Goal: Information Seeking & Learning: Learn about a topic

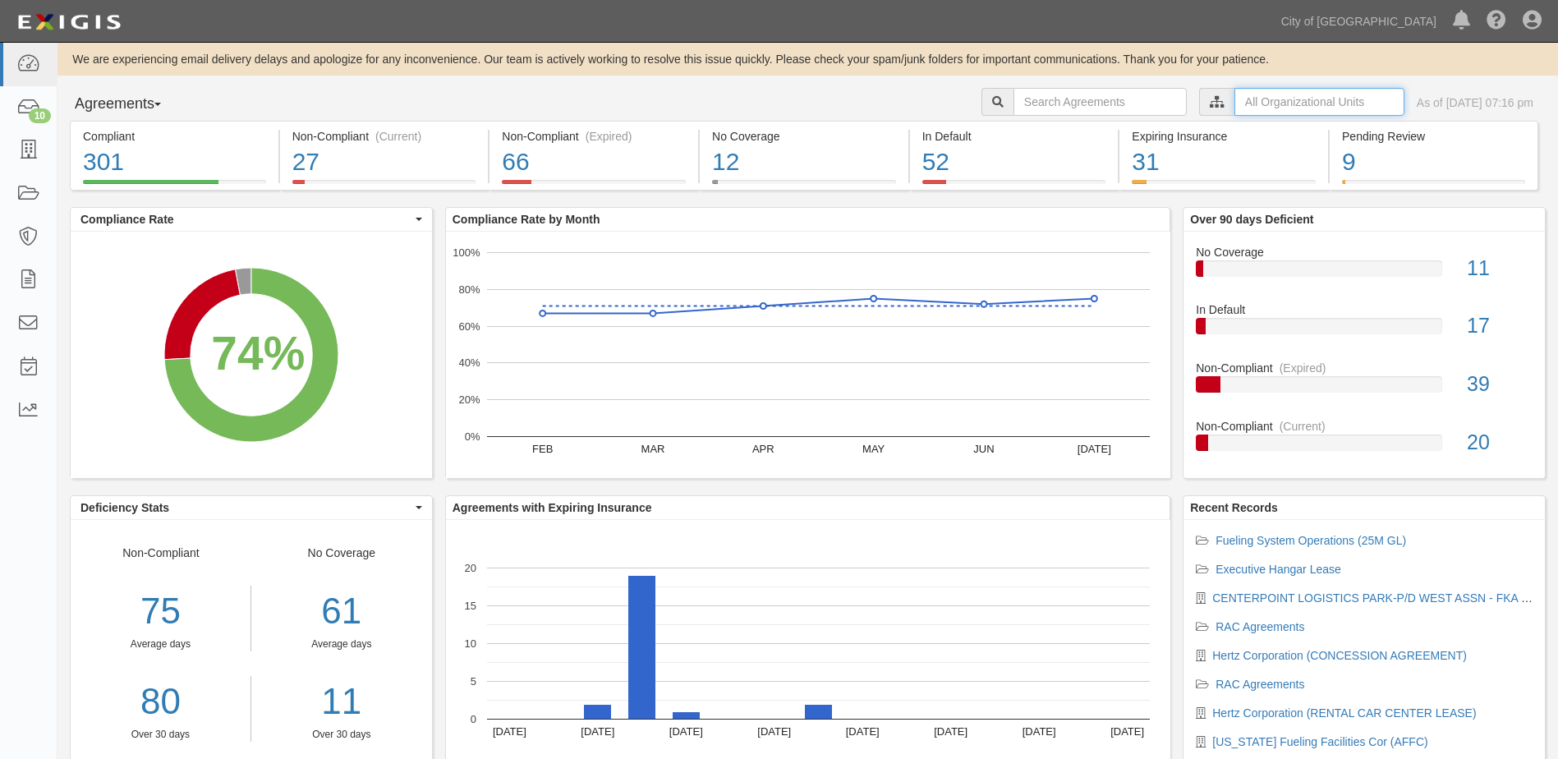
click at [1301, 100] on input "text" at bounding box center [1319, 102] width 170 height 28
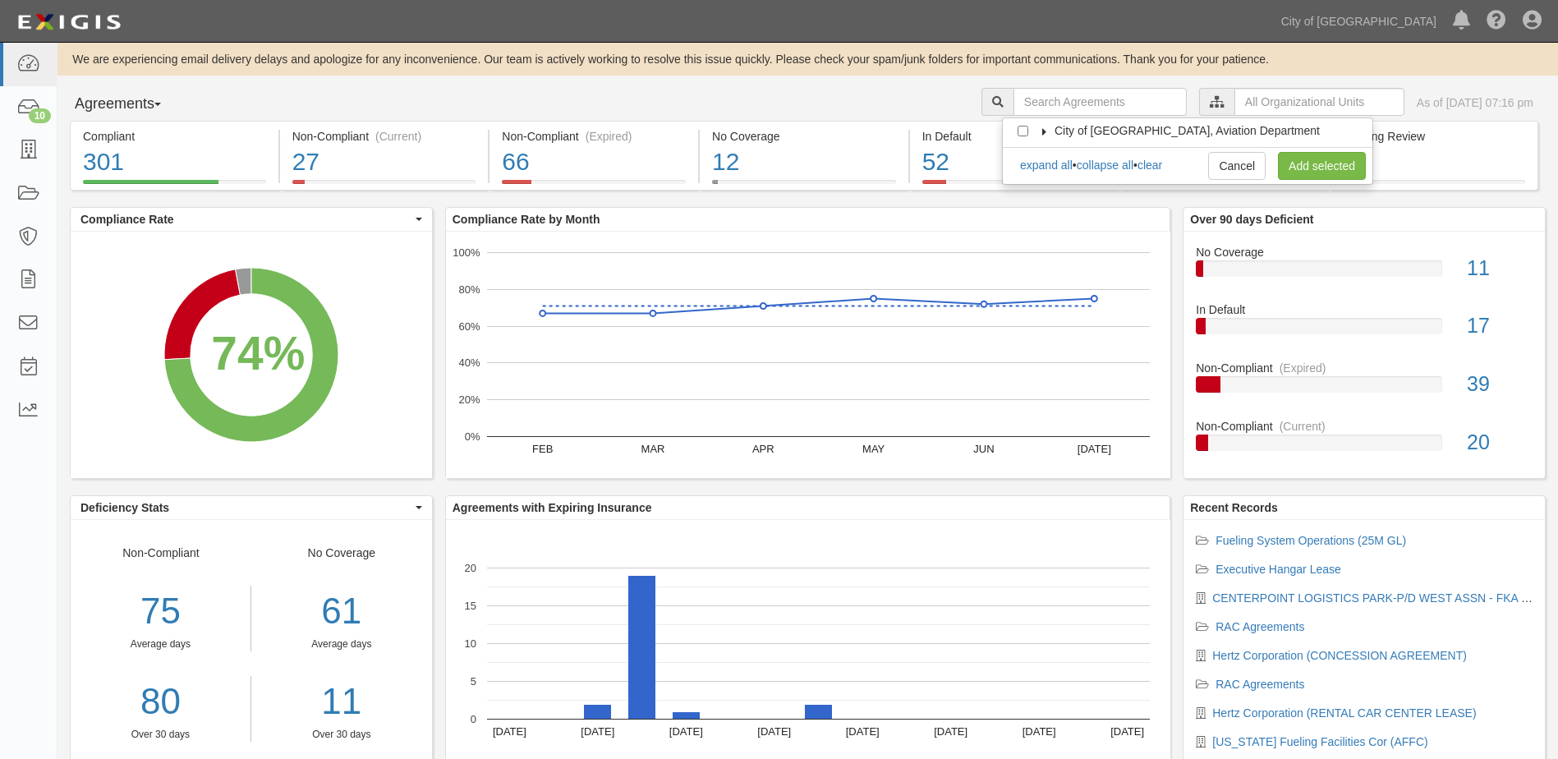
click at [1078, 135] on span "City of [GEOGRAPHIC_DATA], Aviation Department" at bounding box center [1186, 130] width 265 height 13
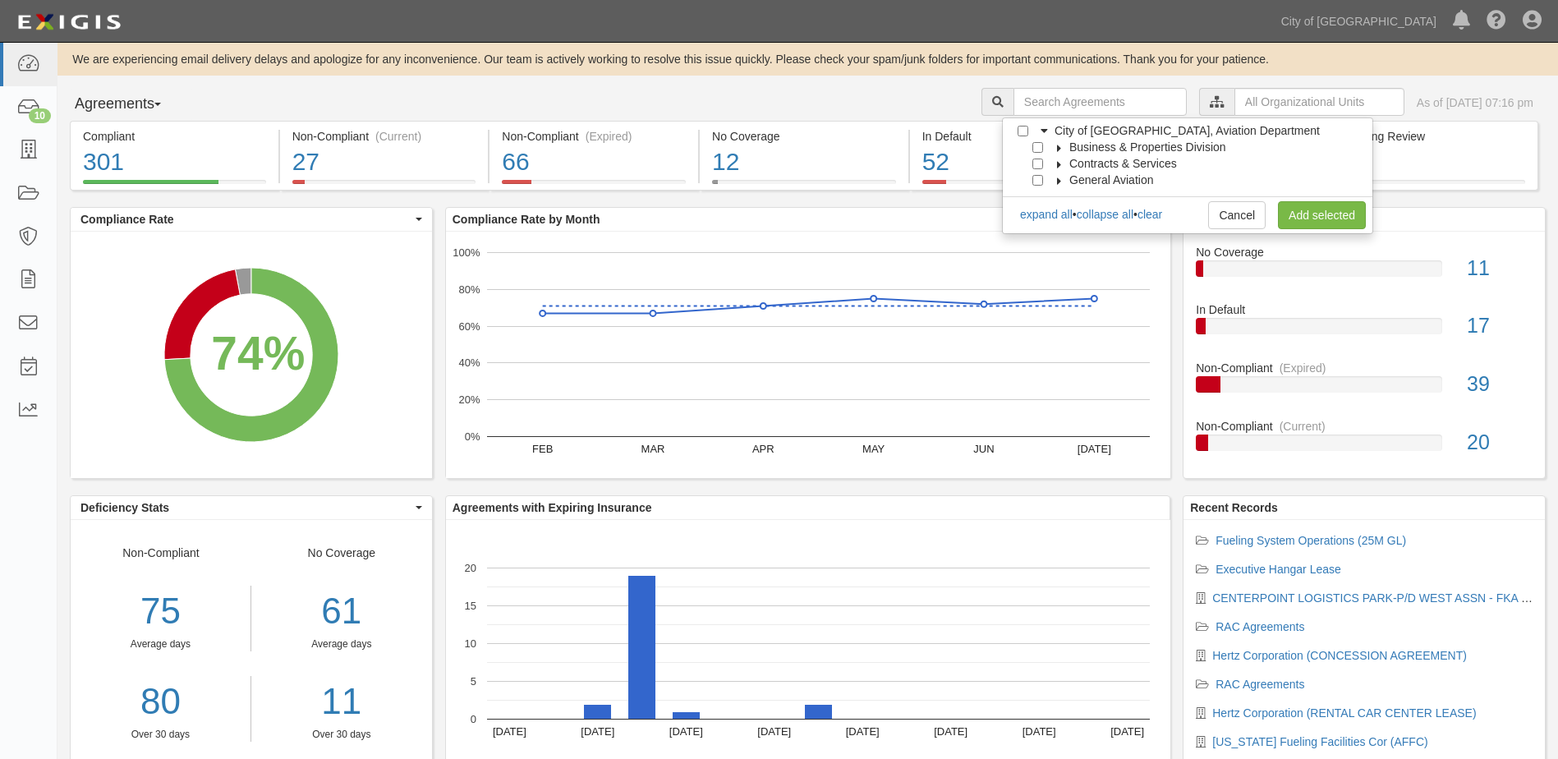
click at [1057, 146] on icon at bounding box center [1059, 148] width 11 height 7
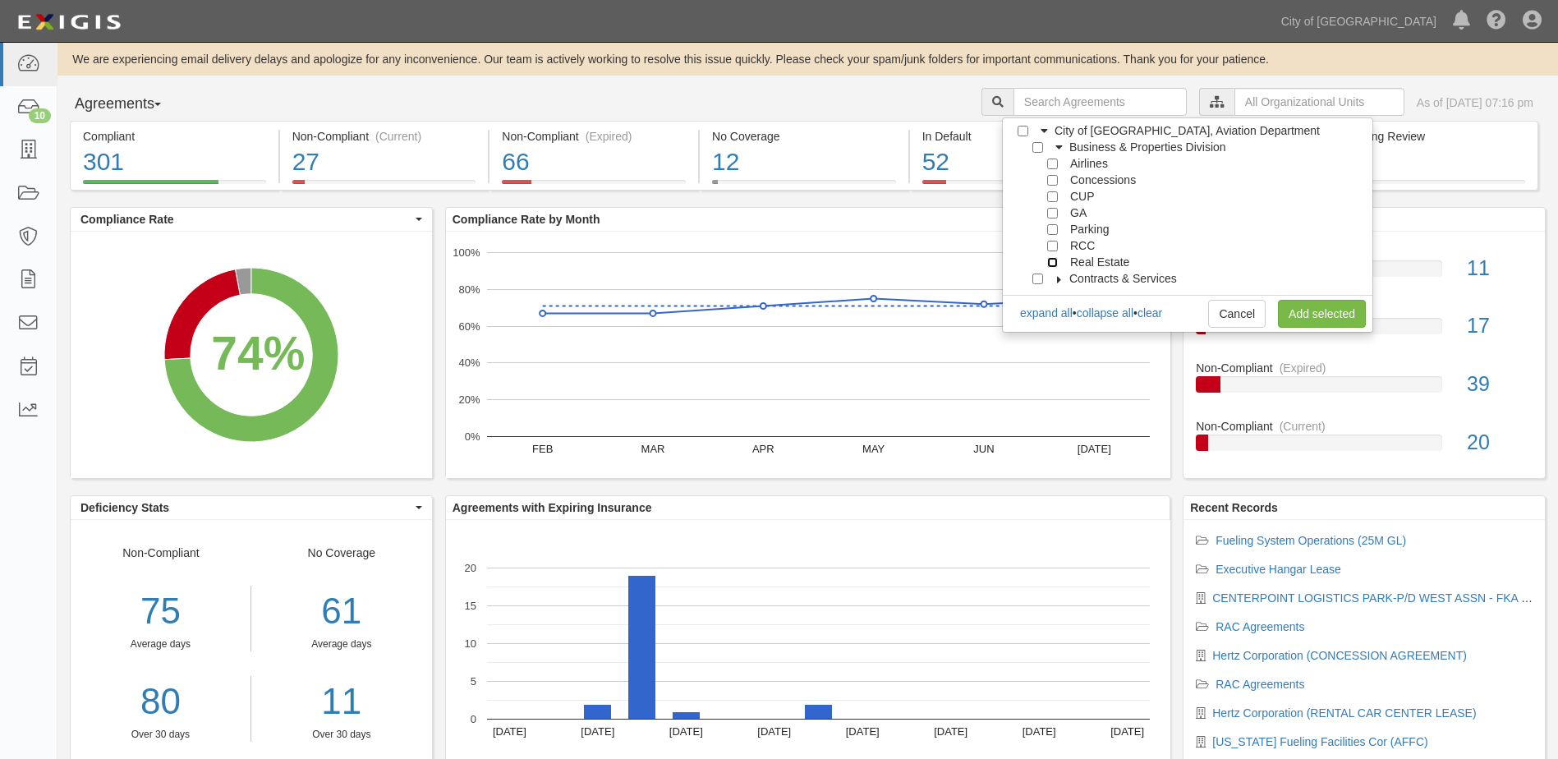
click at [1049, 266] on input "Real Estate" at bounding box center [1052, 262] width 11 height 11
checkbox input "true"
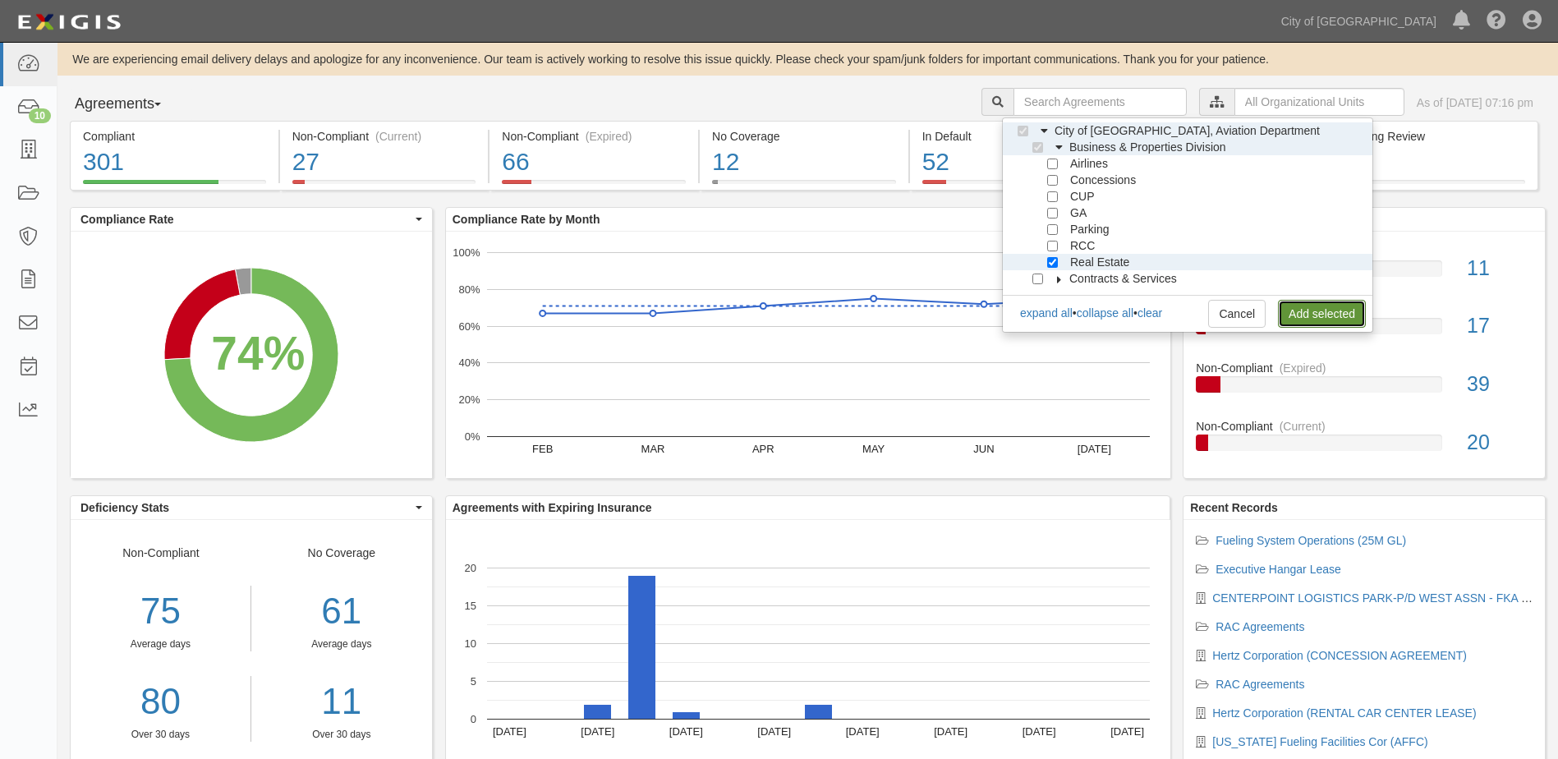
click at [1284, 302] on link "Add selected" at bounding box center [1322, 314] width 88 height 28
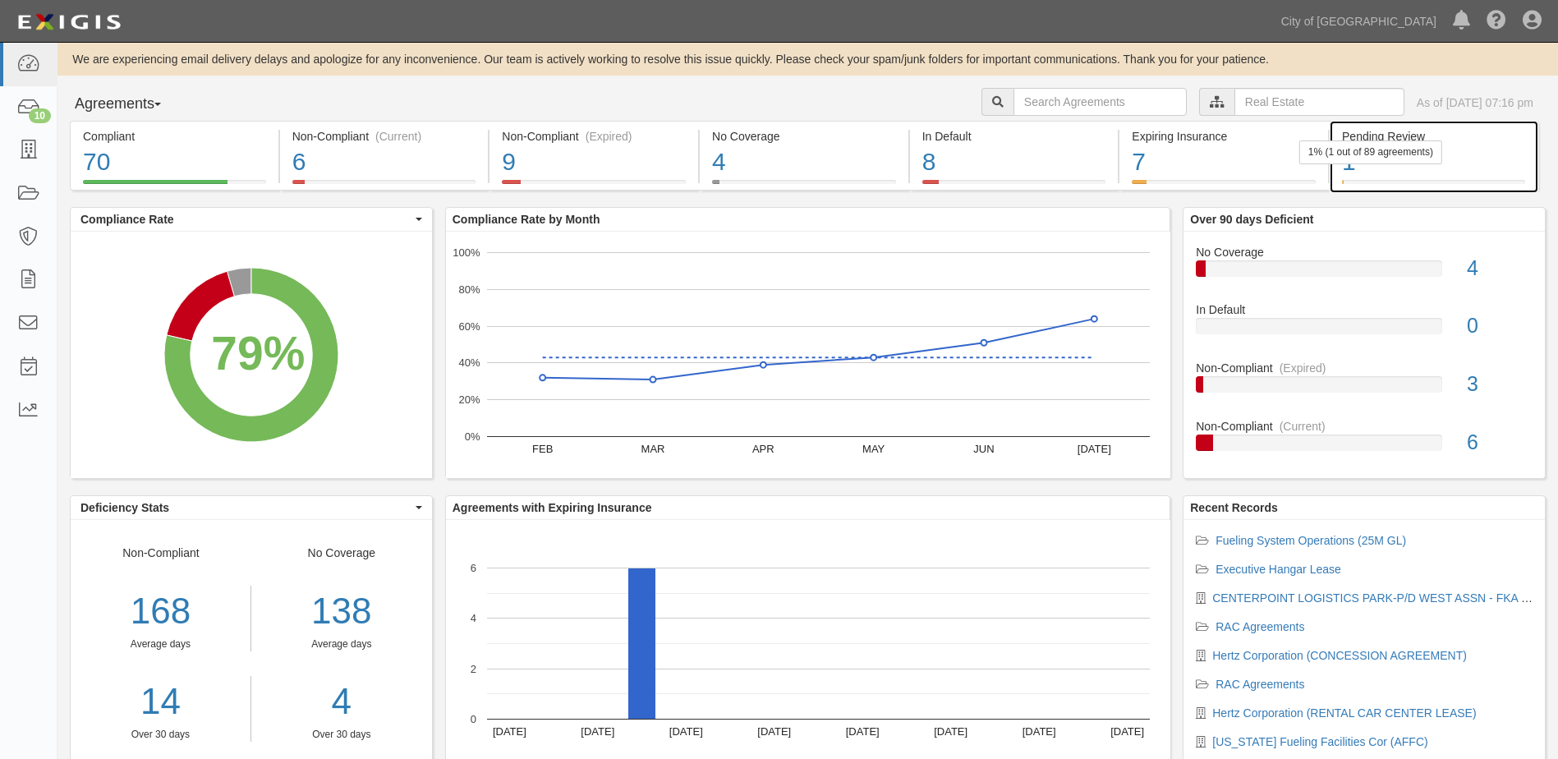
click at [1404, 160] on div "1% (1 out of 89 agreements)" at bounding box center [1370, 152] width 143 height 24
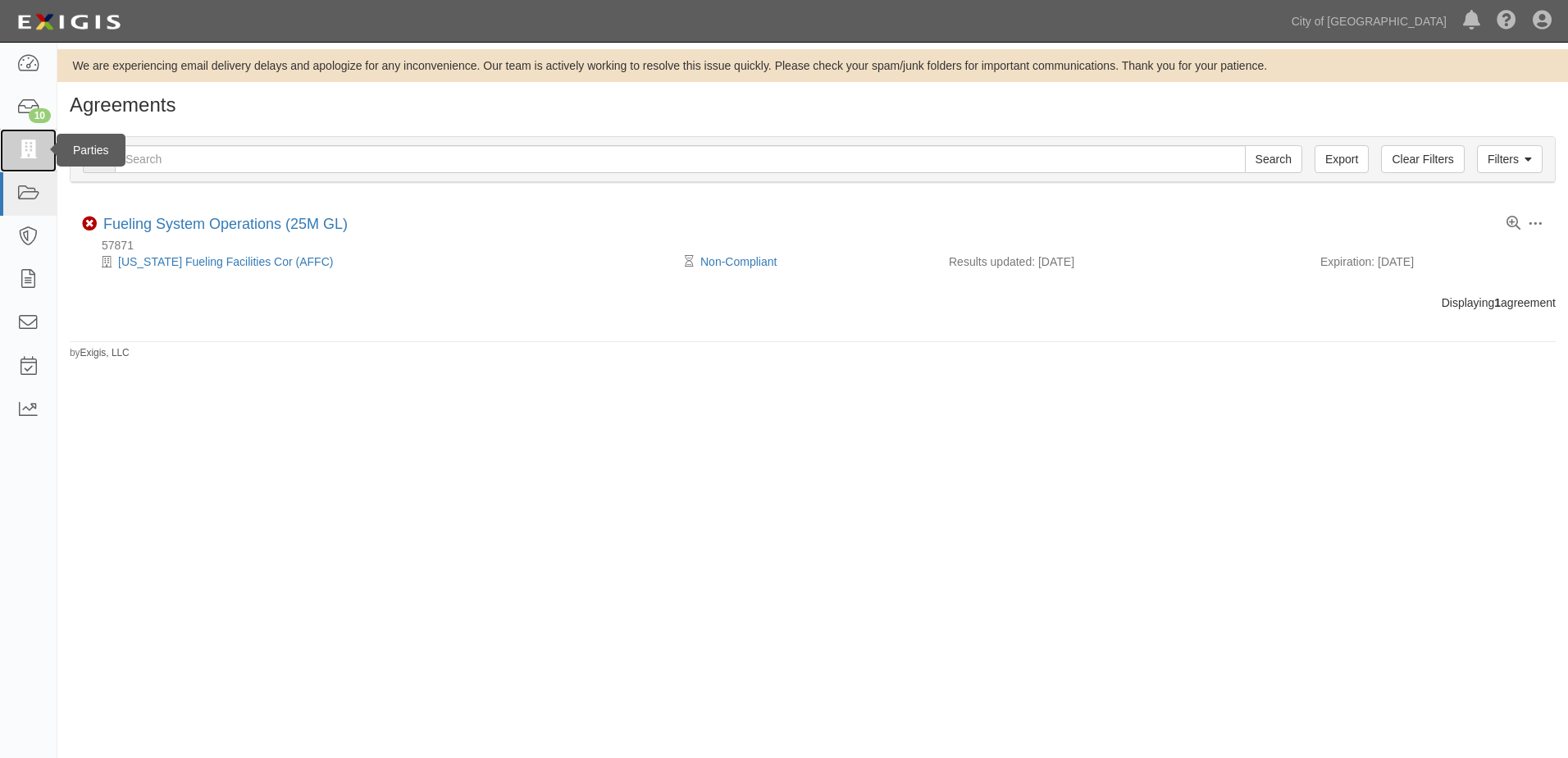
click at [21, 147] on icon at bounding box center [27, 150] width 23 height 19
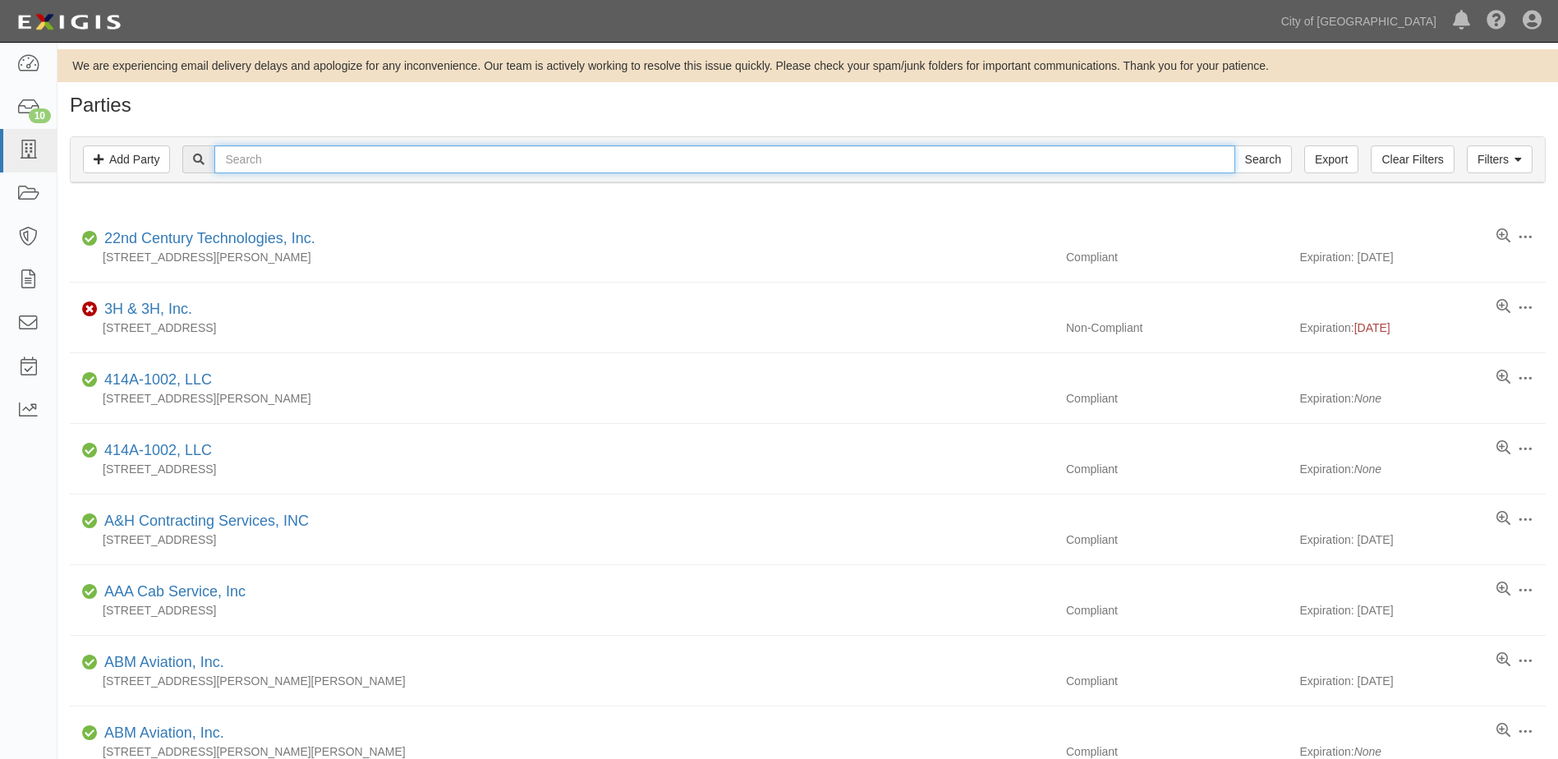
click at [282, 167] on input "text" at bounding box center [724, 159] width 1020 height 28
type input "time for sale"
click at [1234, 145] on input "Search" at bounding box center [1262, 159] width 57 height 28
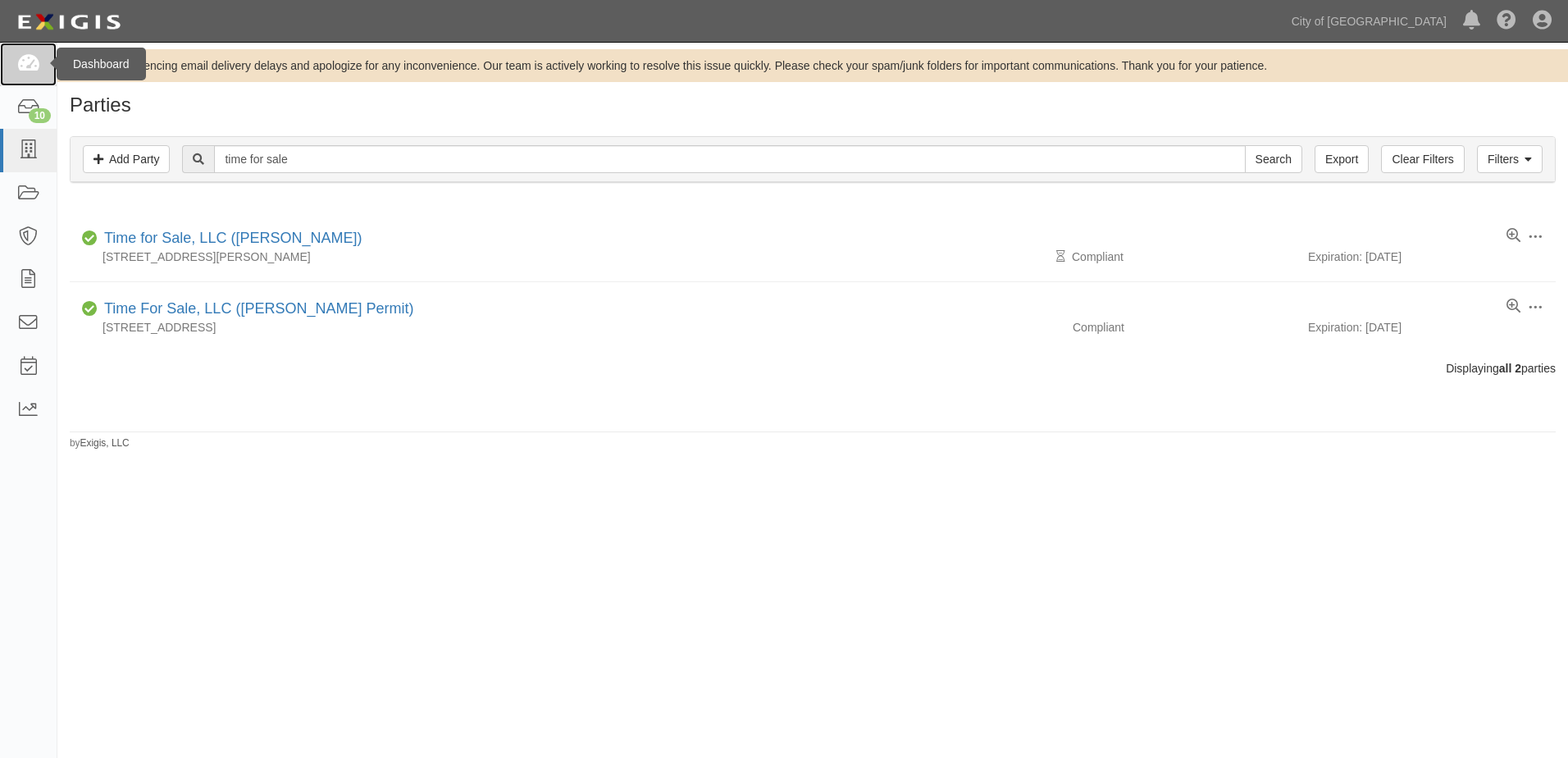
click at [30, 69] on icon at bounding box center [27, 64] width 23 height 19
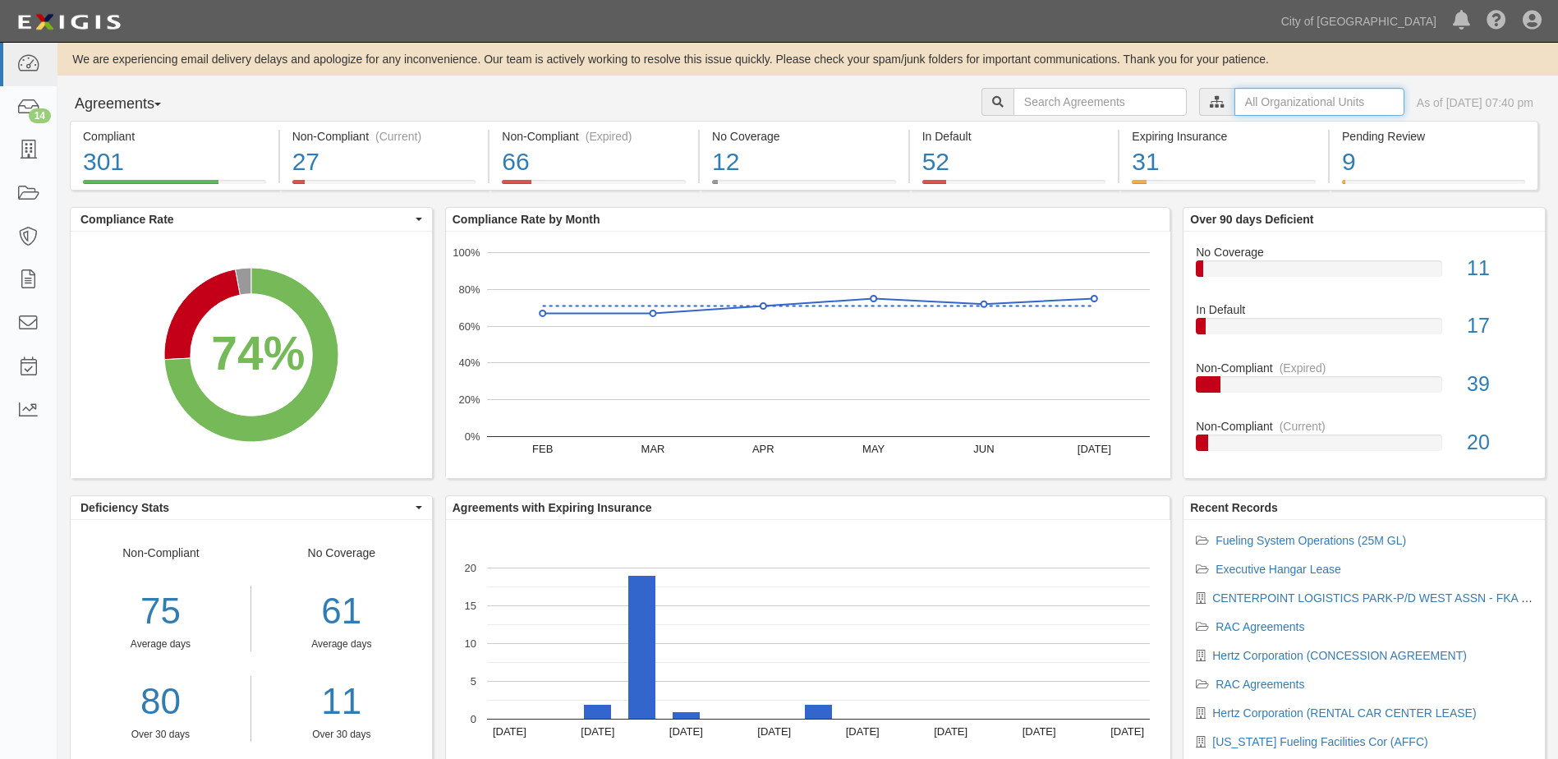
click at [1234, 110] on input "text" at bounding box center [1319, 102] width 170 height 28
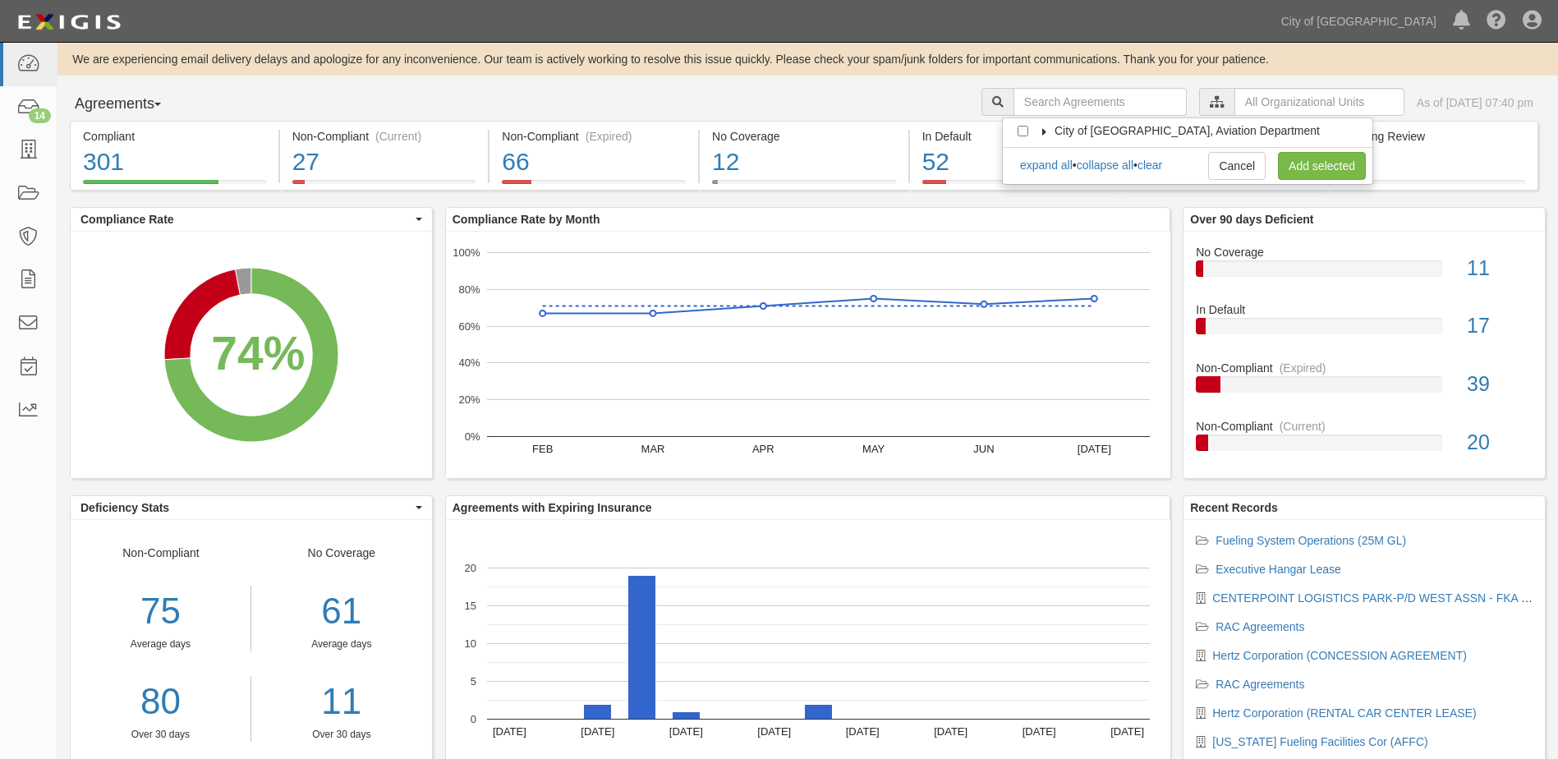
click at [1043, 128] on icon at bounding box center [1044, 131] width 11 height 7
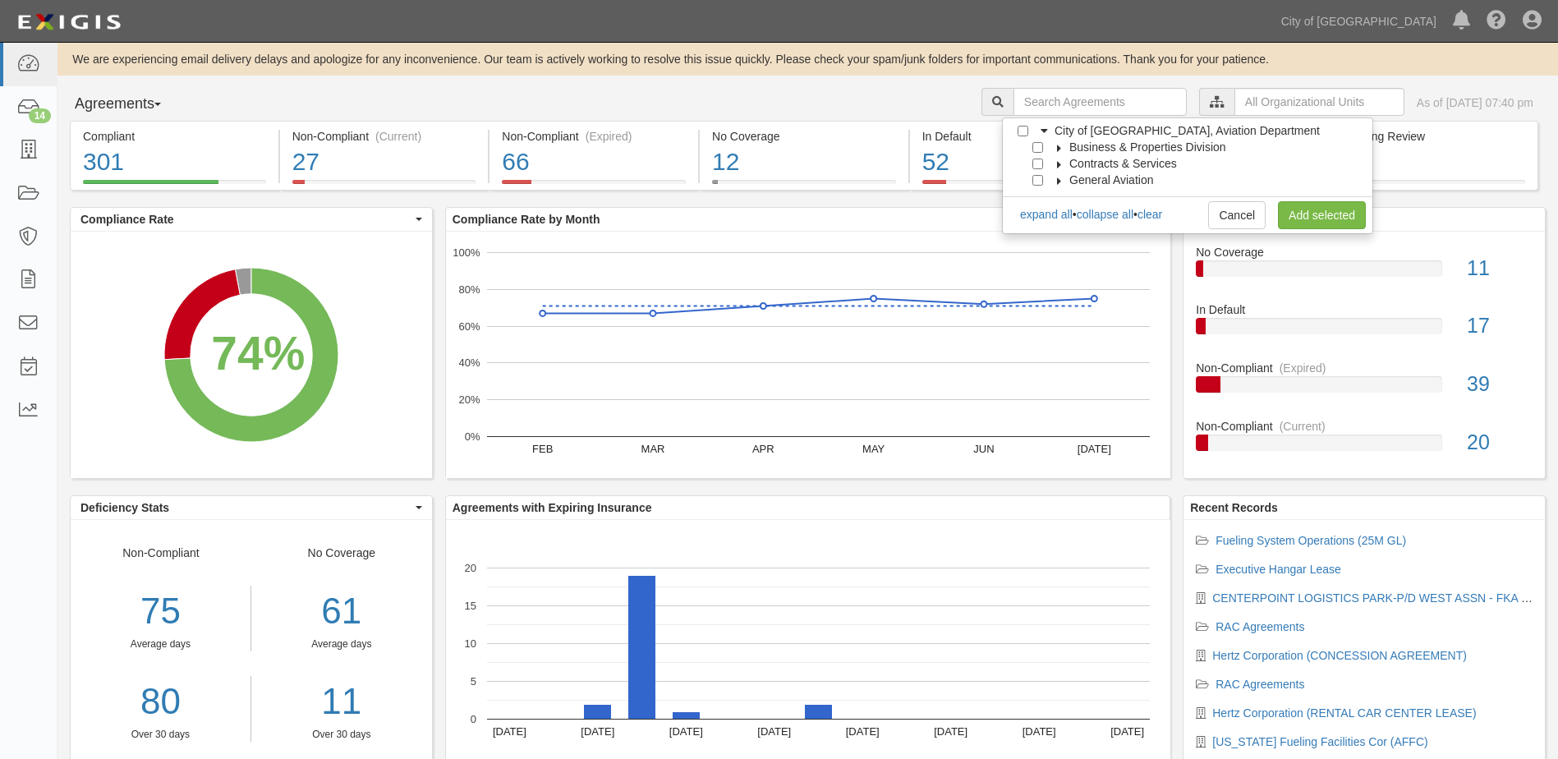
click at [1057, 147] on icon at bounding box center [1059, 148] width 11 height 7
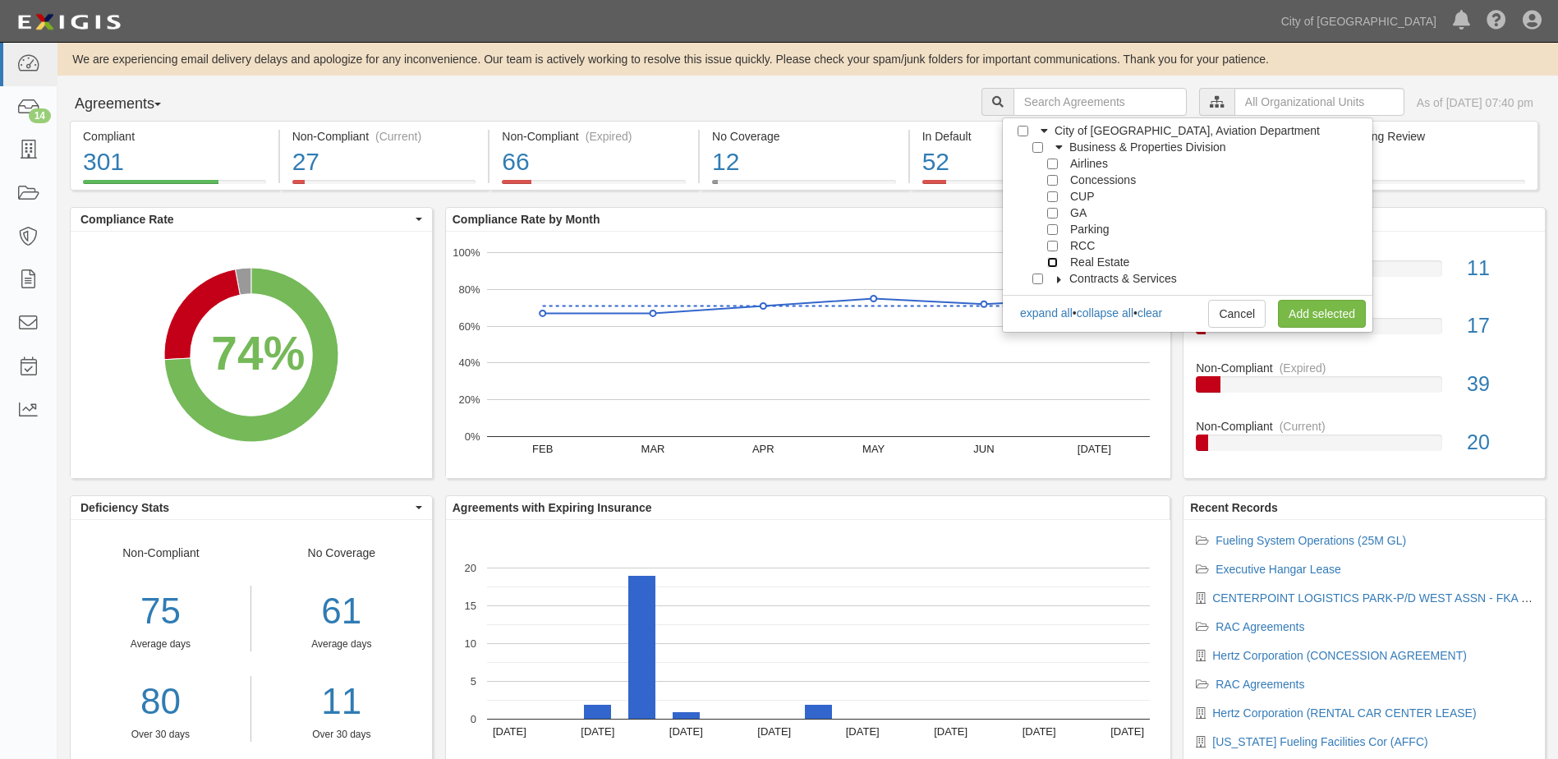
click at [1055, 263] on input "Real Estate" at bounding box center [1052, 262] width 11 height 11
checkbox input "true"
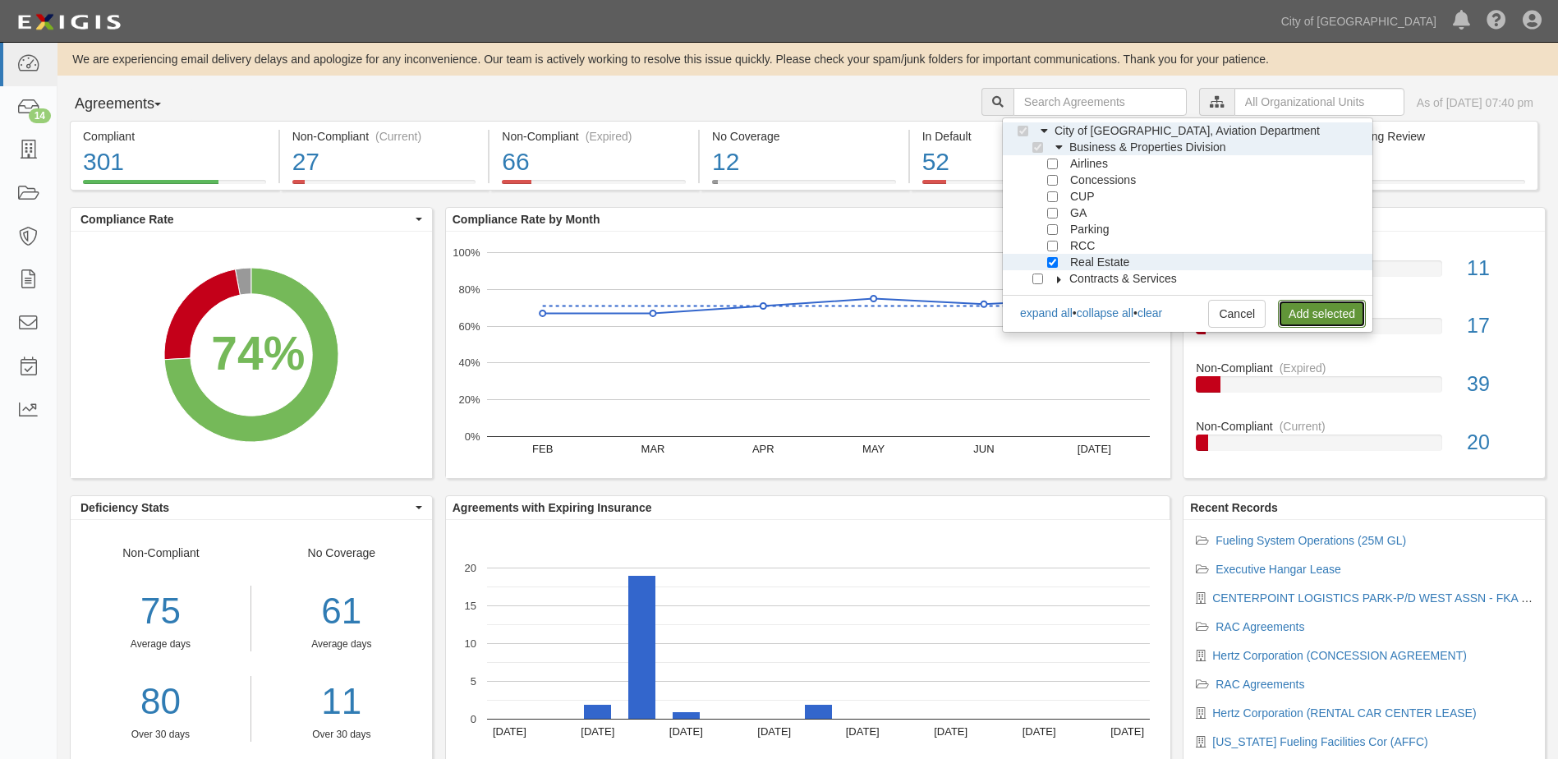
click at [1320, 325] on link "Add selected" at bounding box center [1322, 314] width 88 height 28
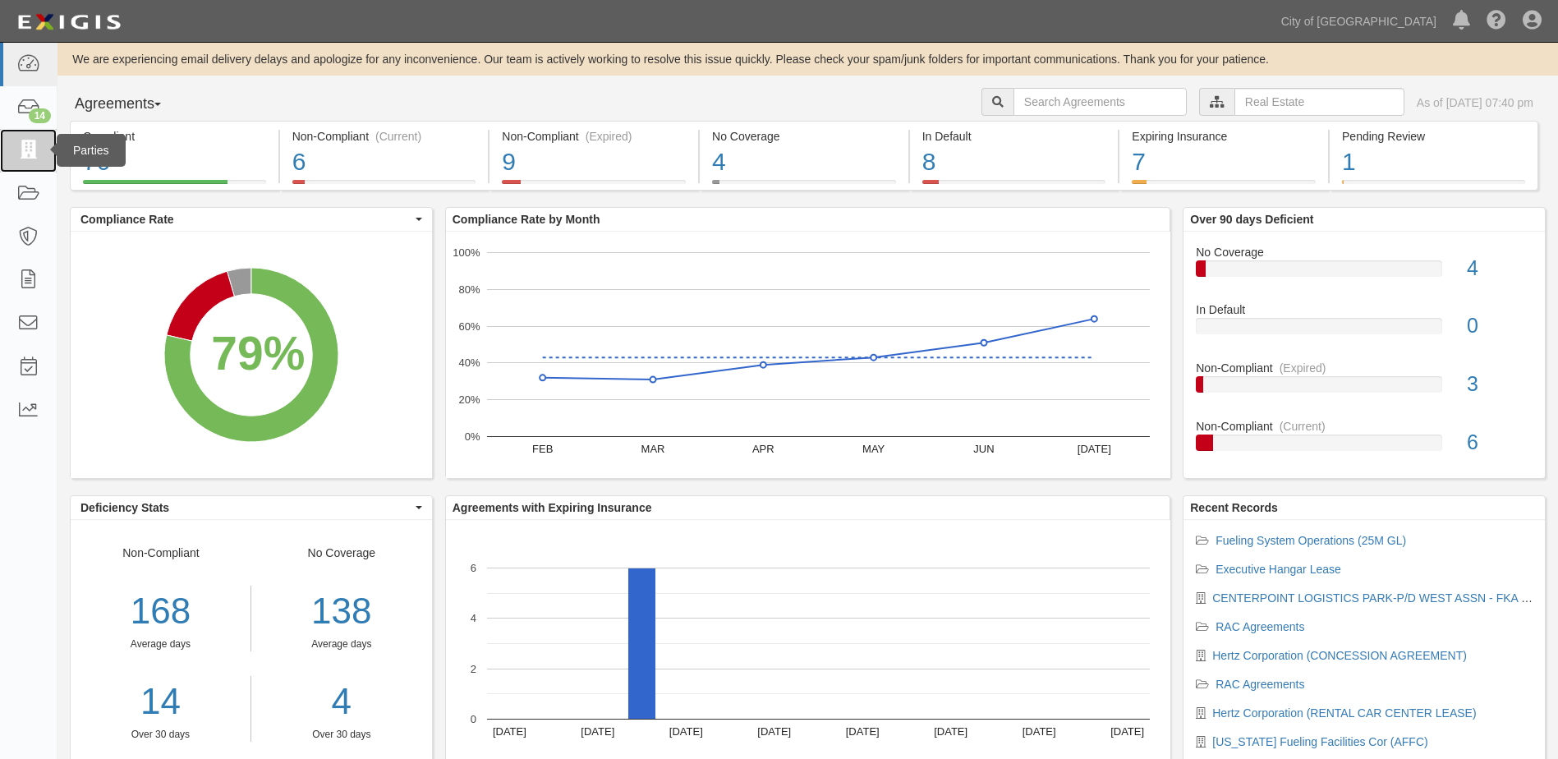
click at [35, 152] on icon at bounding box center [27, 150] width 23 height 19
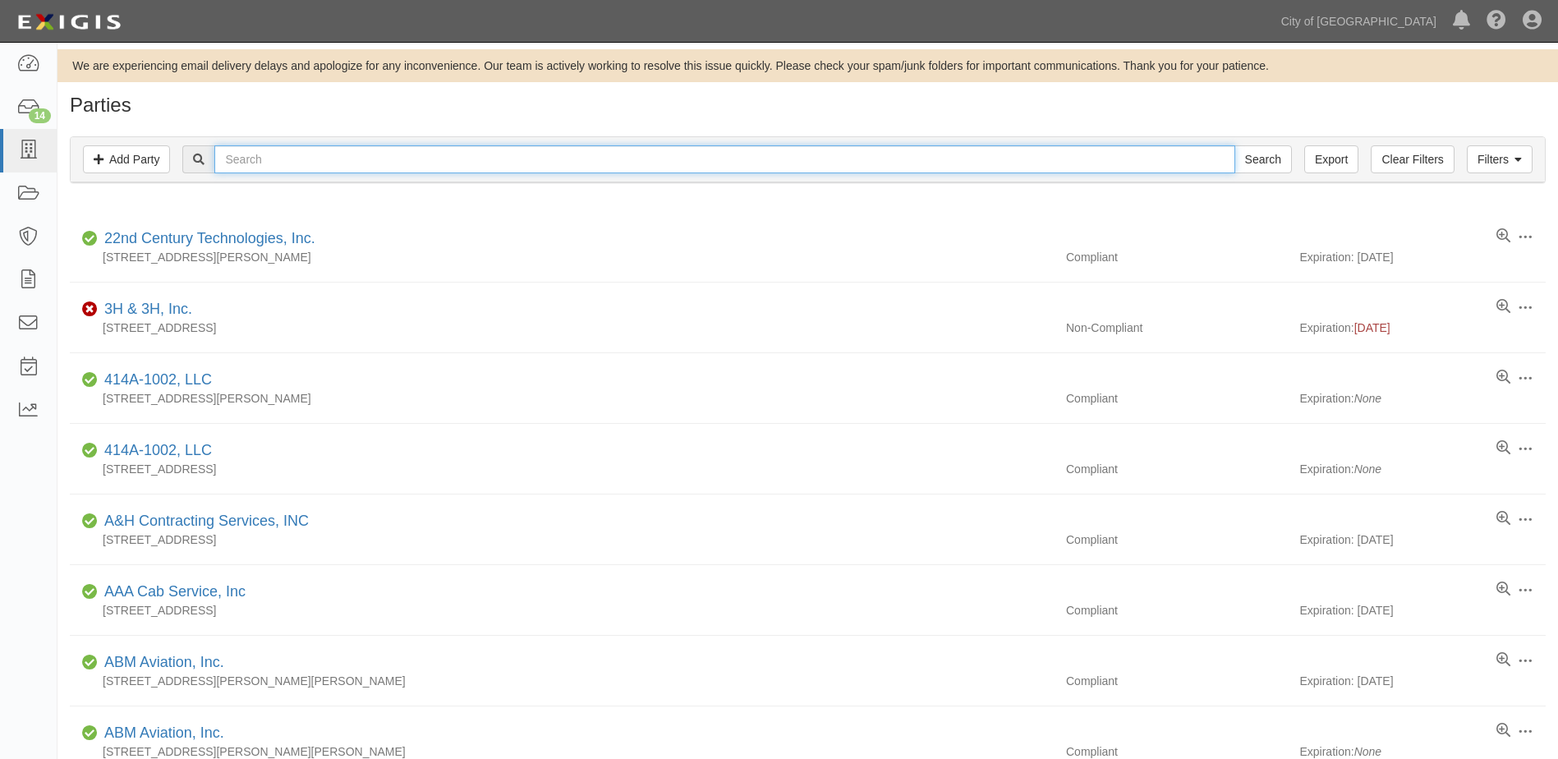
click at [326, 161] on input "text" at bounding box center [724, 159] width 1020 height 28
type input "greyhound"
click at [1234, 145] on input "Search" at bounding box center [1262, 159] width 57 height 28
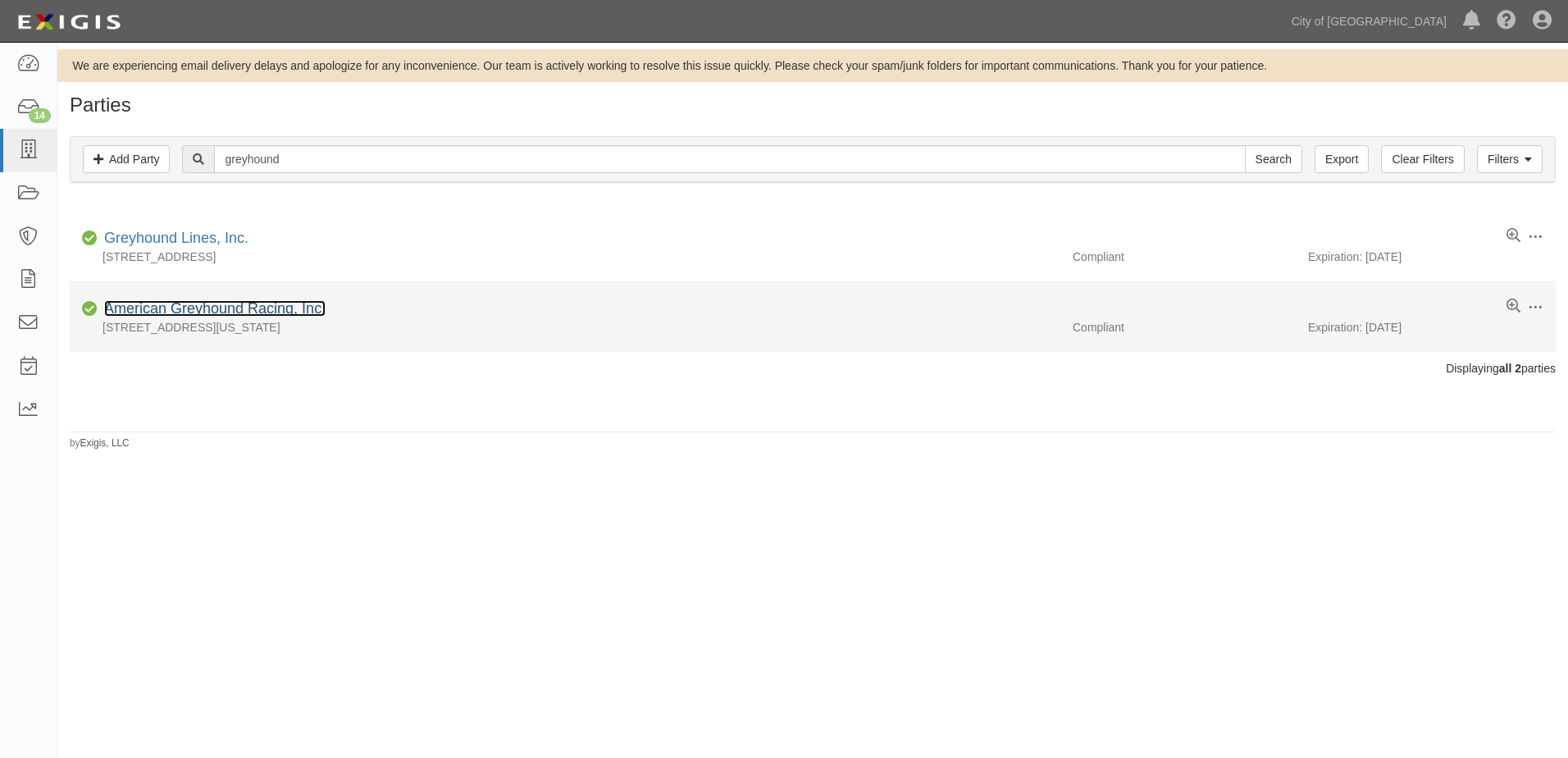
click at [200, 307] on link "American Greyhound Racing, Inc." at bounding box center [215, 309] width 222 height 16
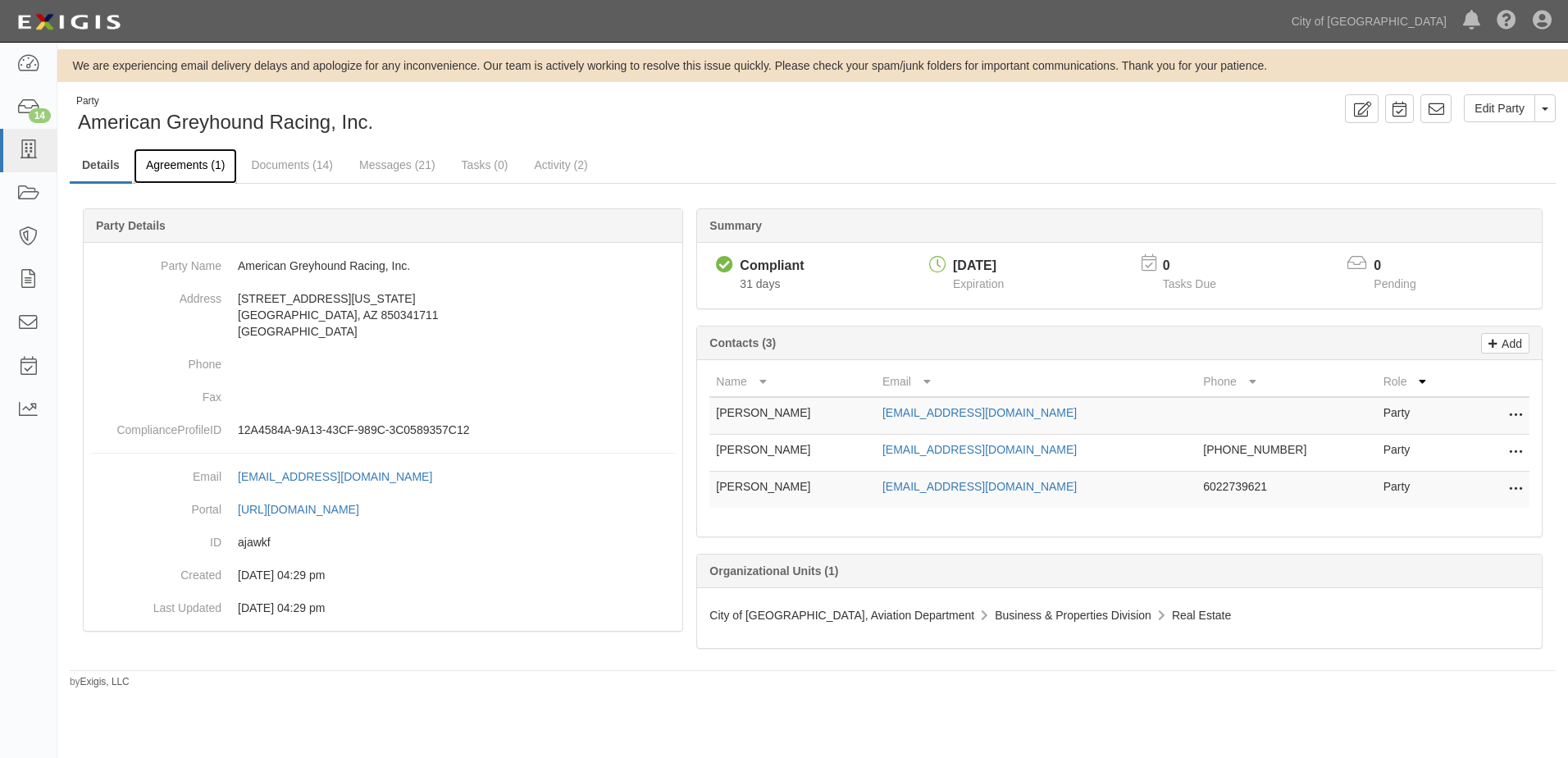
click at [191, 163] on link "Agreements (1)" at bounding box center [185, 166] width 103 height 35
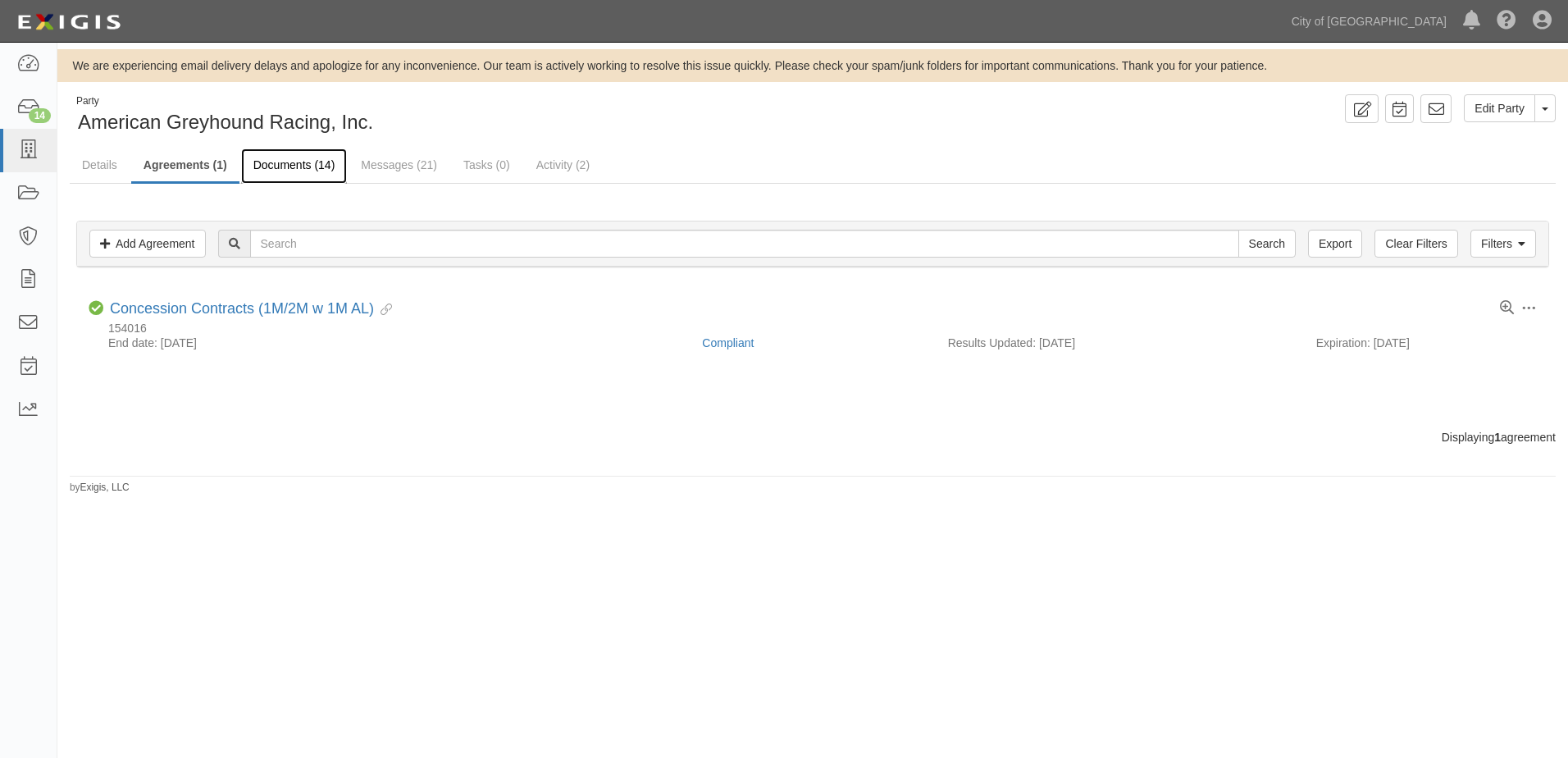
click at [259, 174] on link "Documents (14)" at bounding box center [294, 166] width 107 height 35
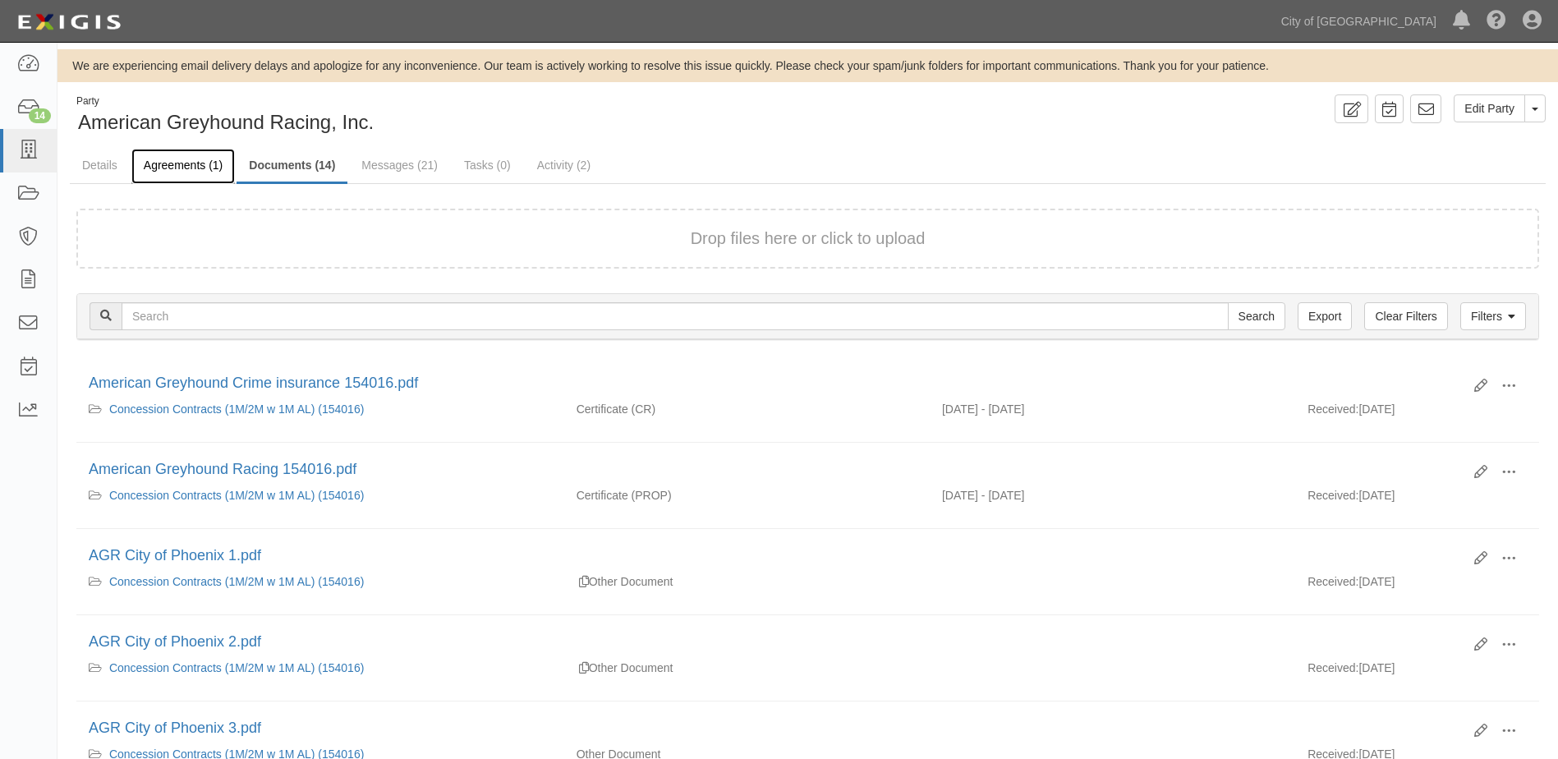
click at [154, 170] on link "Agreements (1)" at bounding box center [182, 166] width 103 height 35
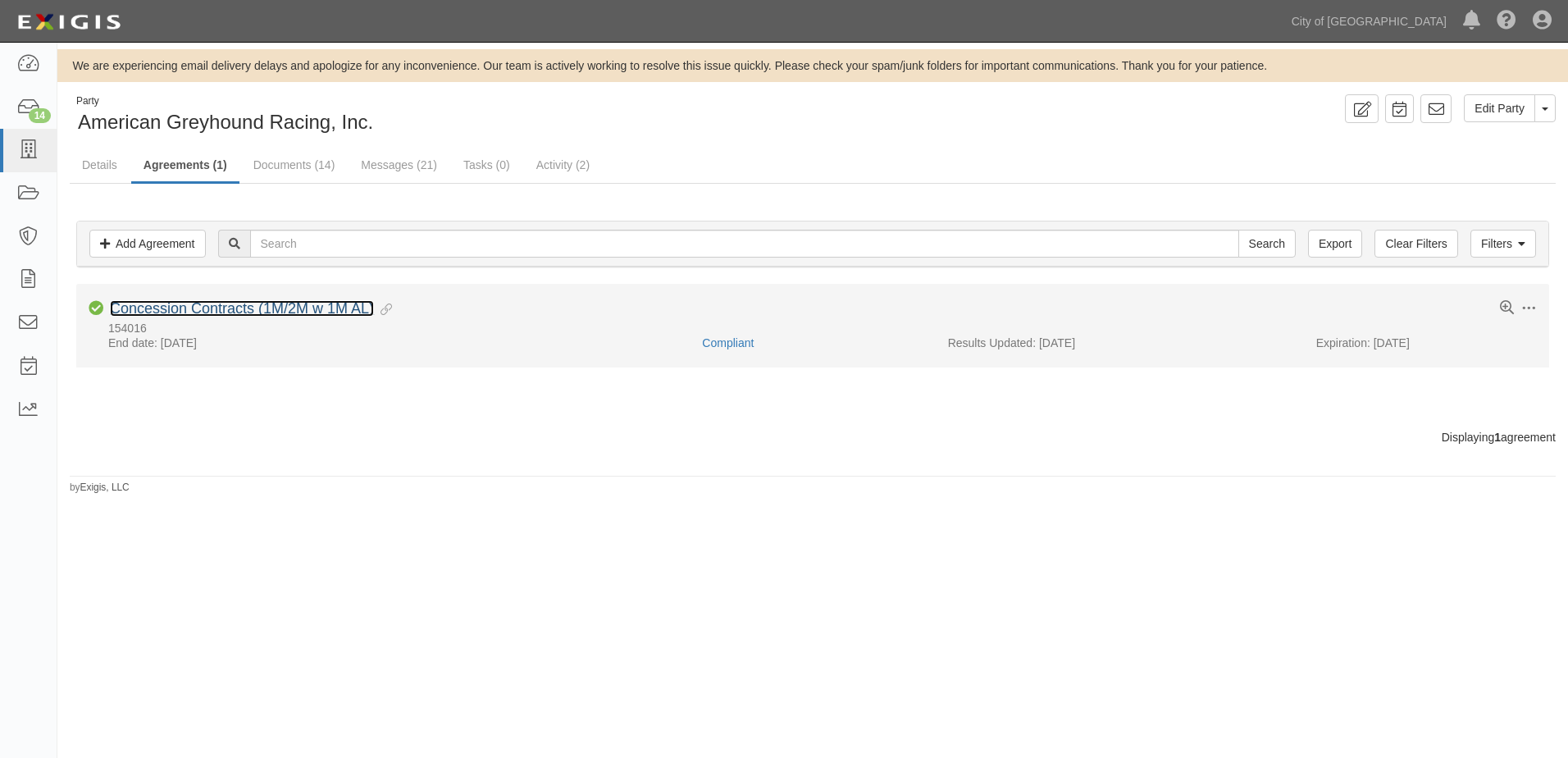
click at [232, 309] on link "Concession Contracts (1M/2M w 1M AL)" at bounding box center [242, 309] width 264 height 16
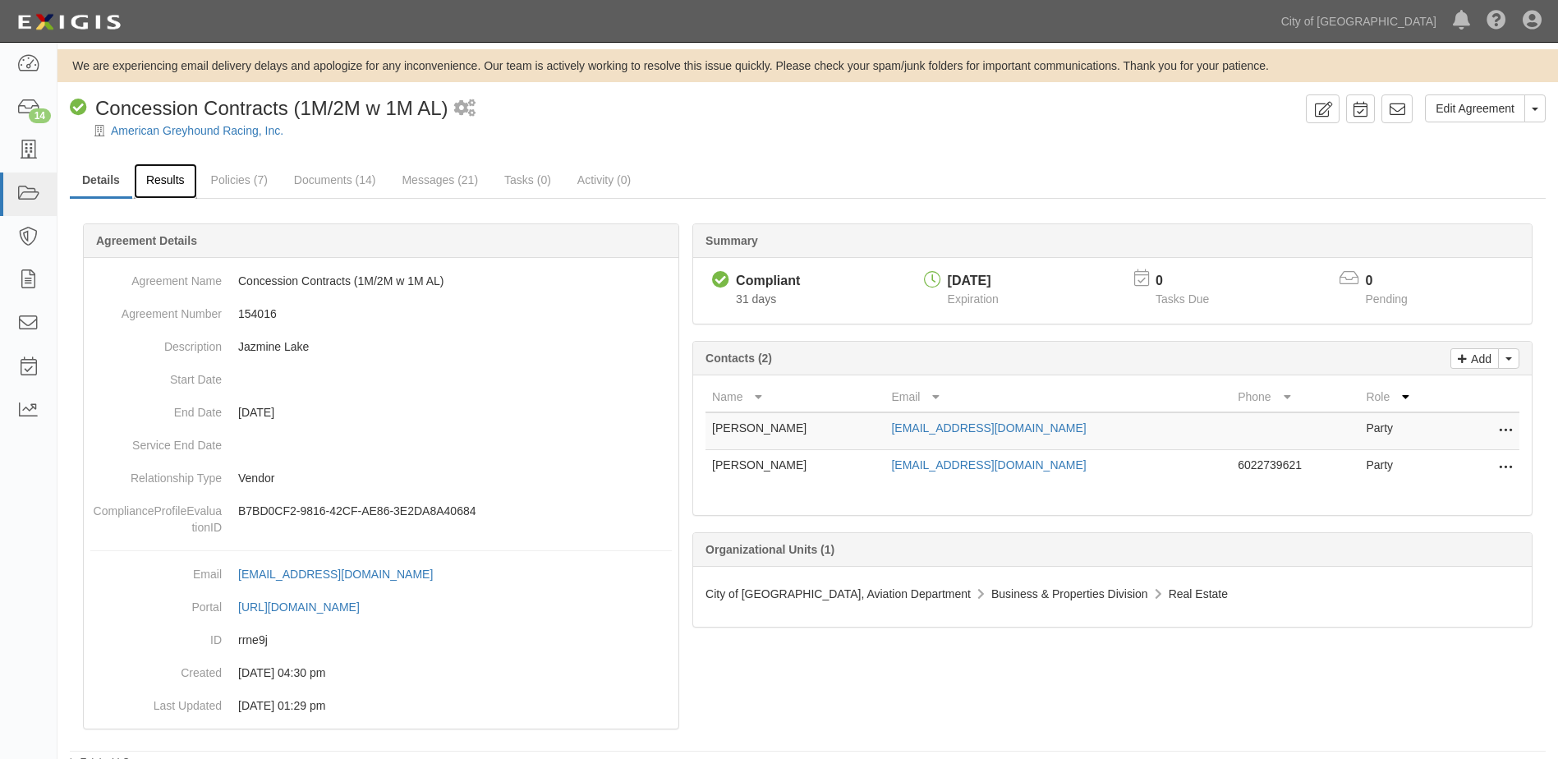
click at [165, 185] on link "Results" at bounding box center [165, 180] width 63 height 35
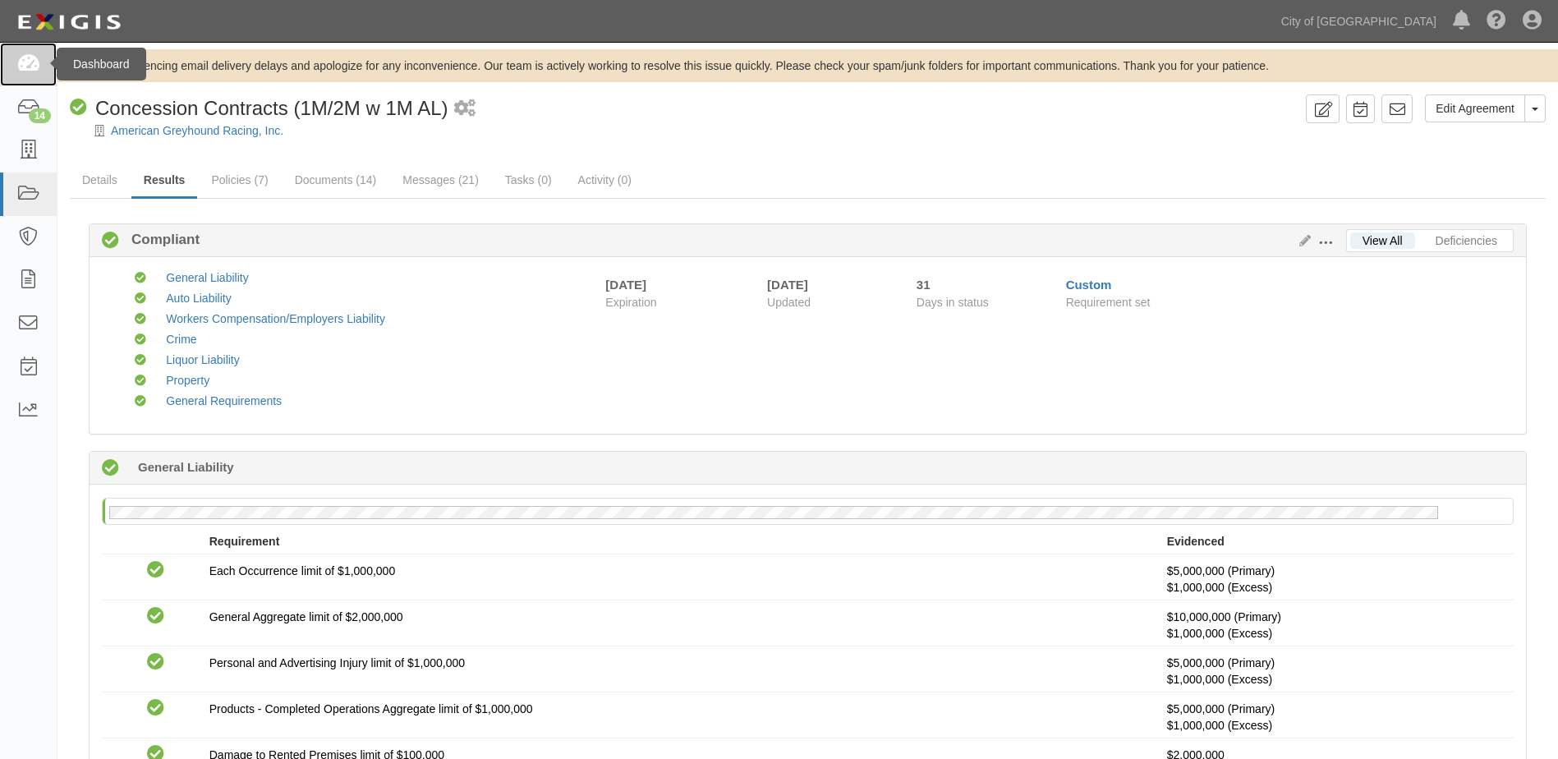
click at [19, 59] on icon at bounding box center [27, 64] width 23 height 19
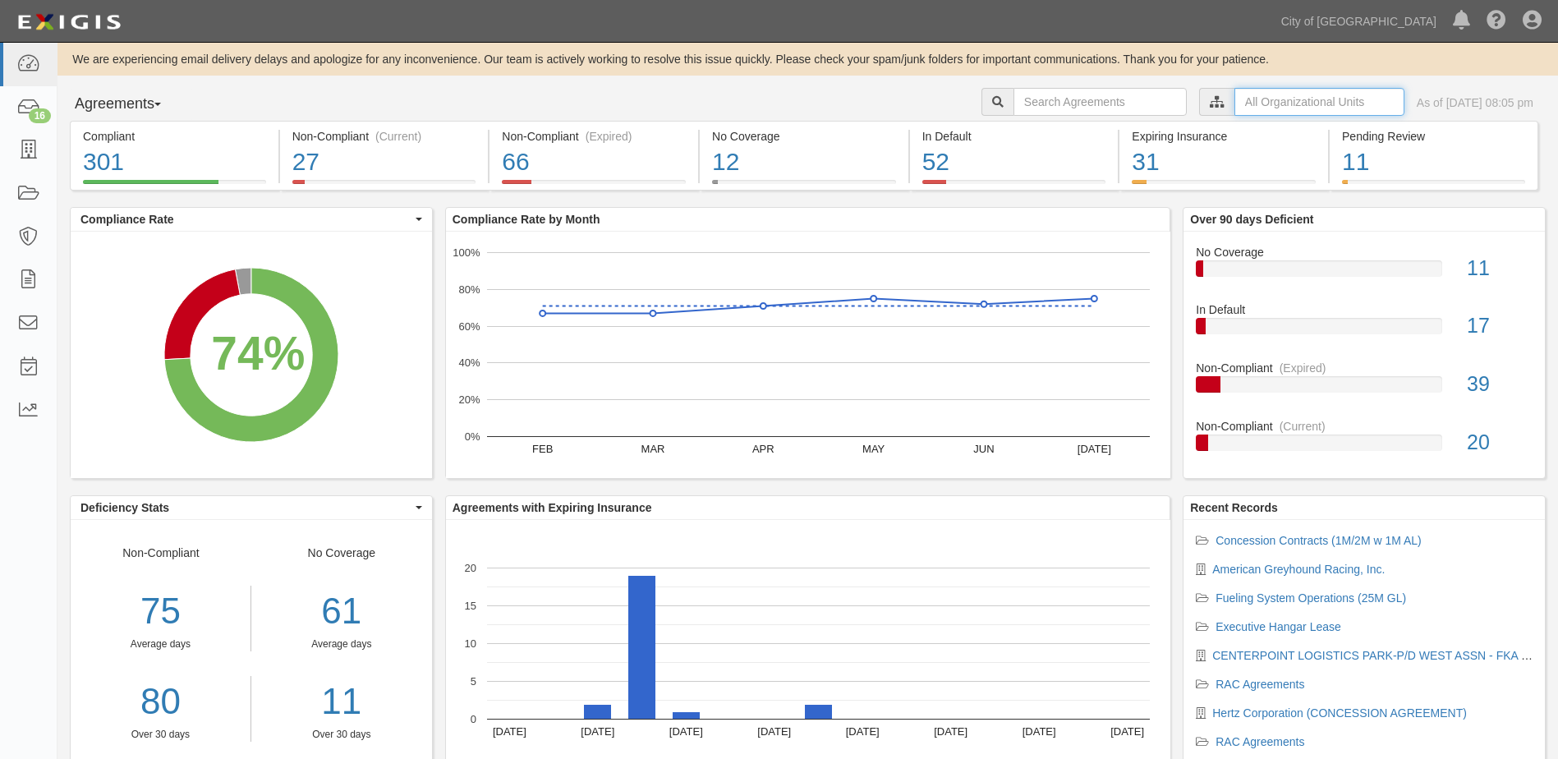
click at [1304, 108] on input "text" at bounding box center [1319, 102] width 170 height 28
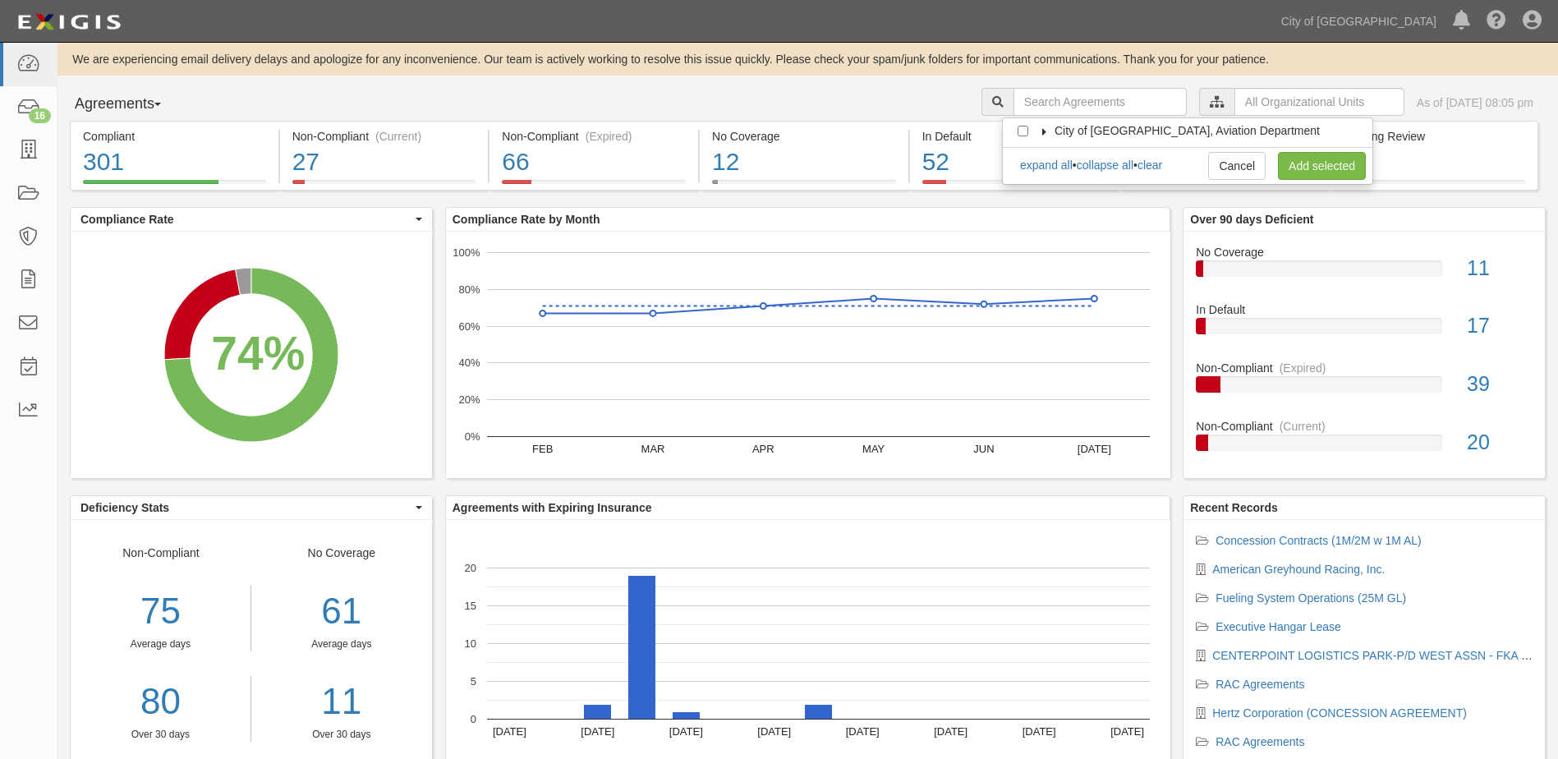
click at [1044, 131] on icon at bounding box center [1044, 131] width 11 height 7
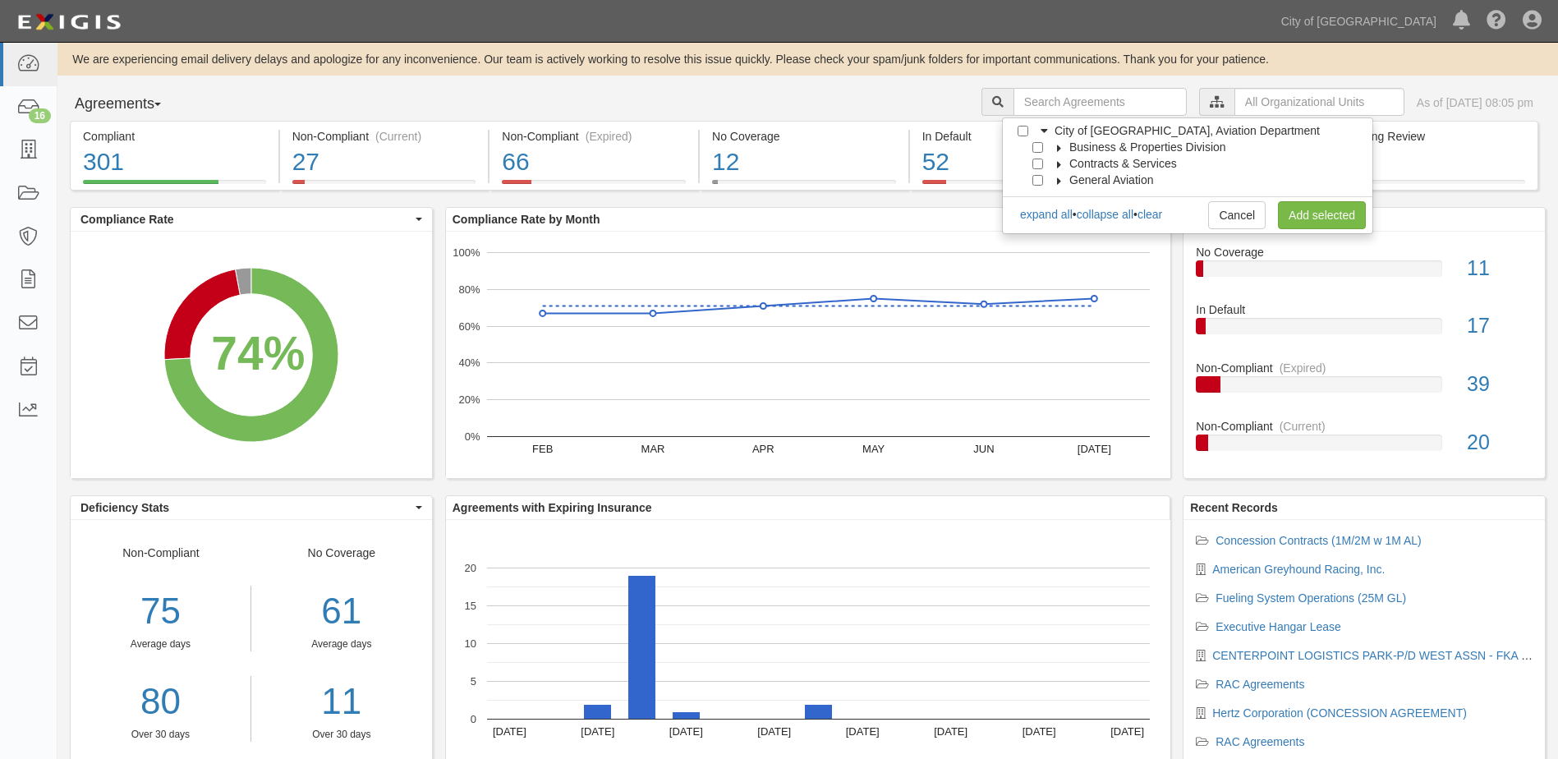
click at [1060, 145] on icon at bounding box center [1059, 148] width 11 height 7
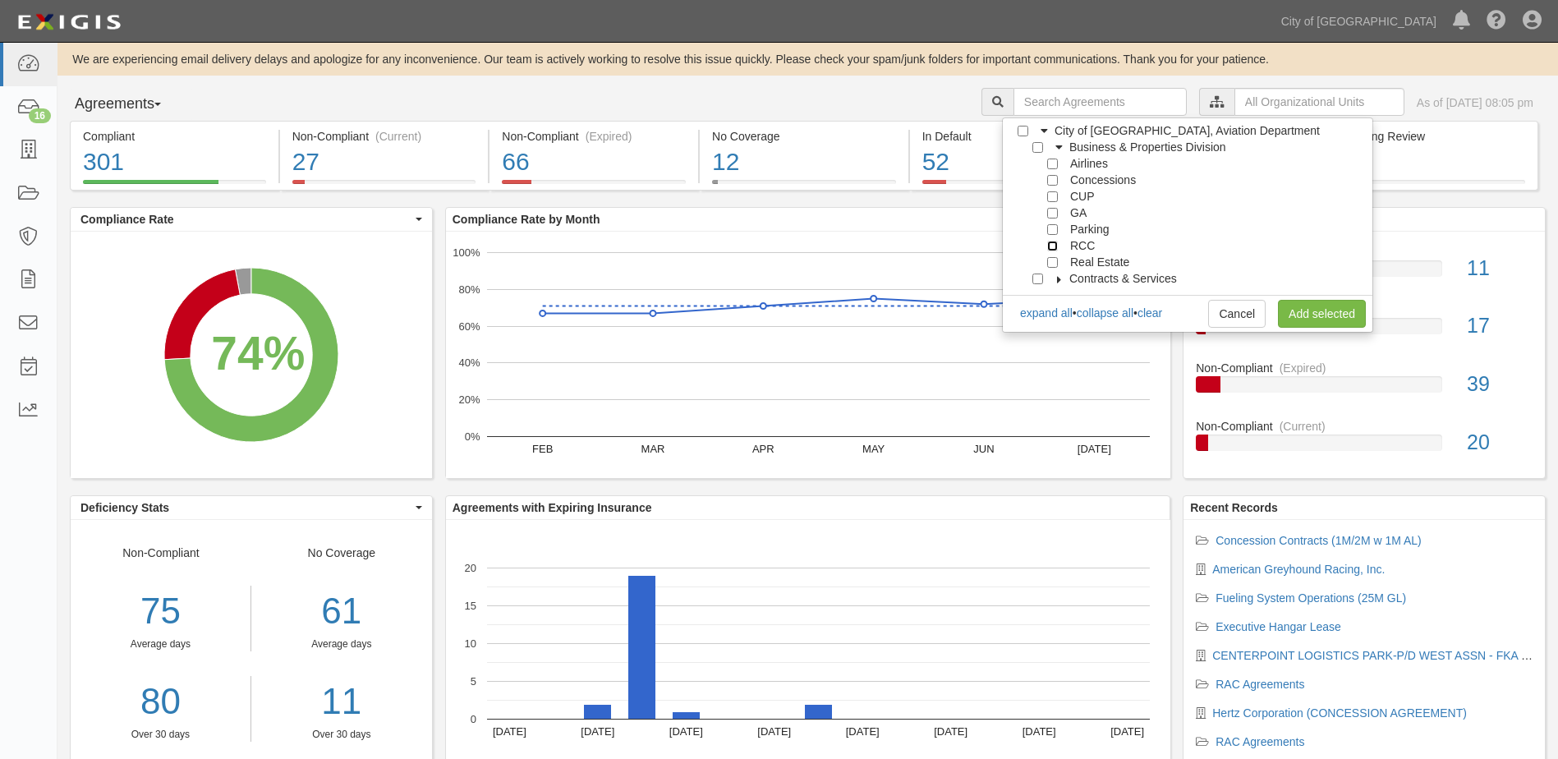
click at [1050, 241] on input "RCC" at bounding box center [1052, 246] width 11 height 11
checkbox input "true"
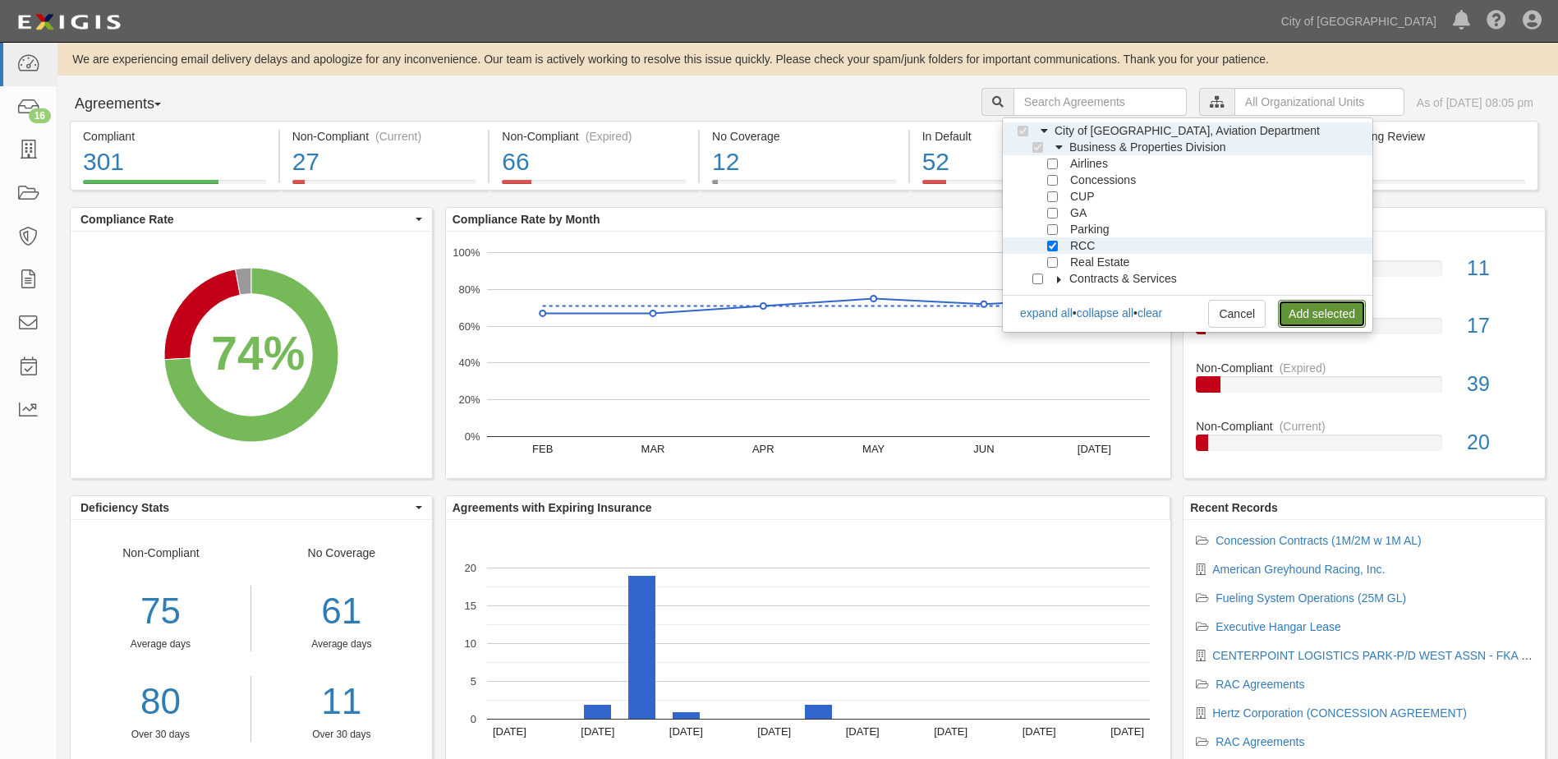
click at [1296, 305] on link "Add selected" at bounding box center [1322, 314] width 88 height 28
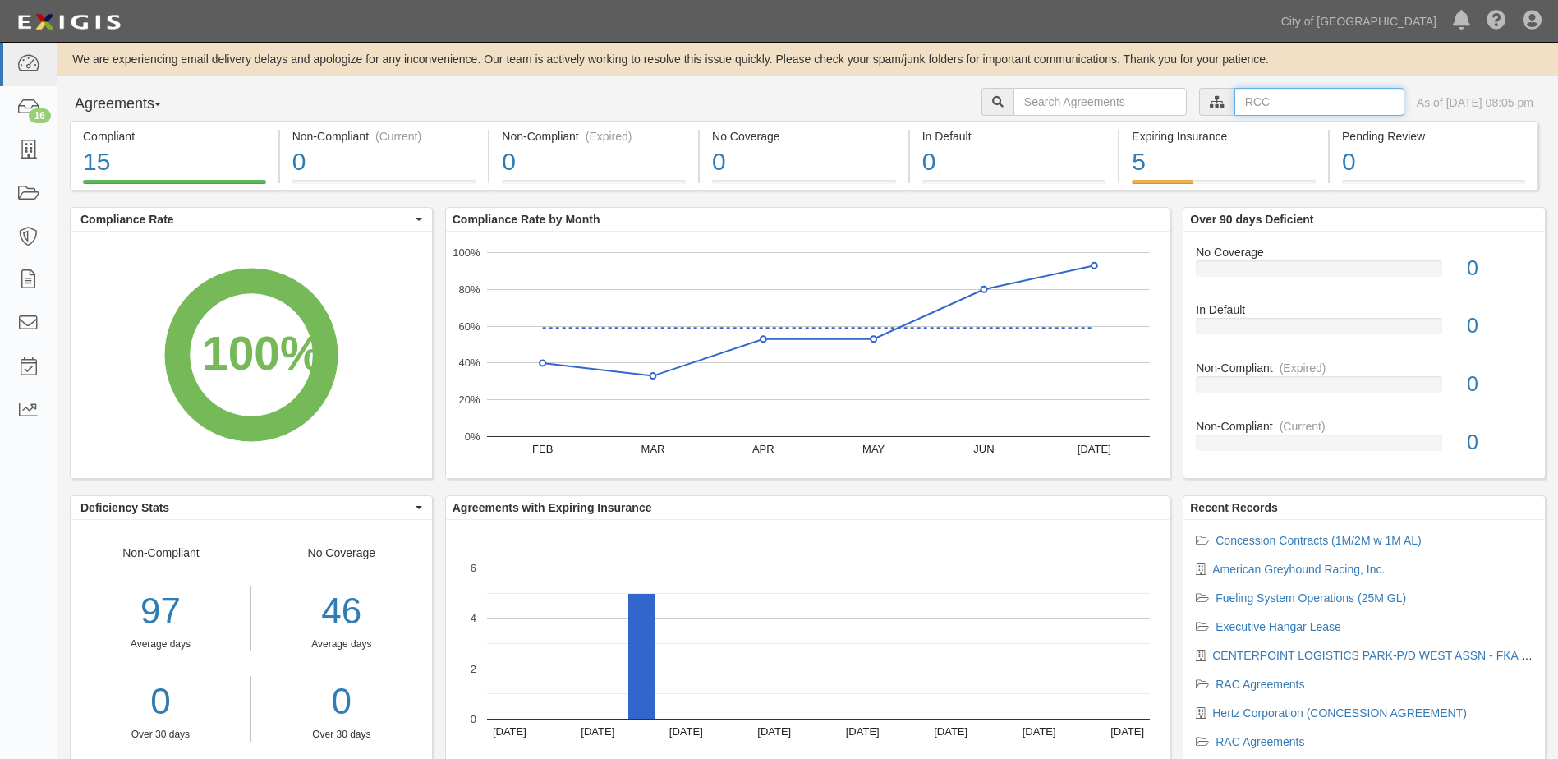
click at [1303, 105] on input "text" at bounding box center [1319, 102] width 170 height 28
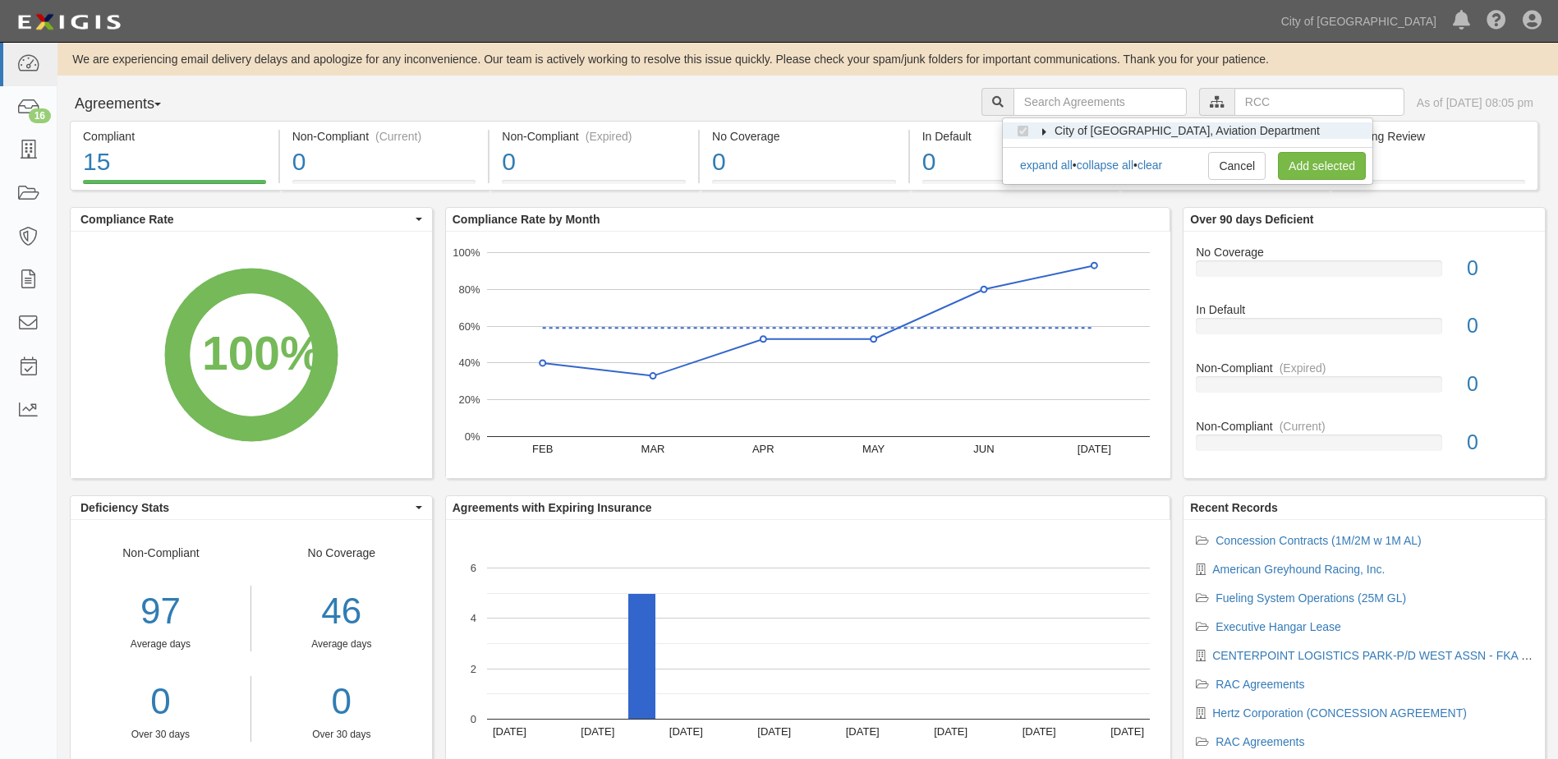
click at [1045, 132] on icon at bounding box center [1044, 131] width 11 height 7
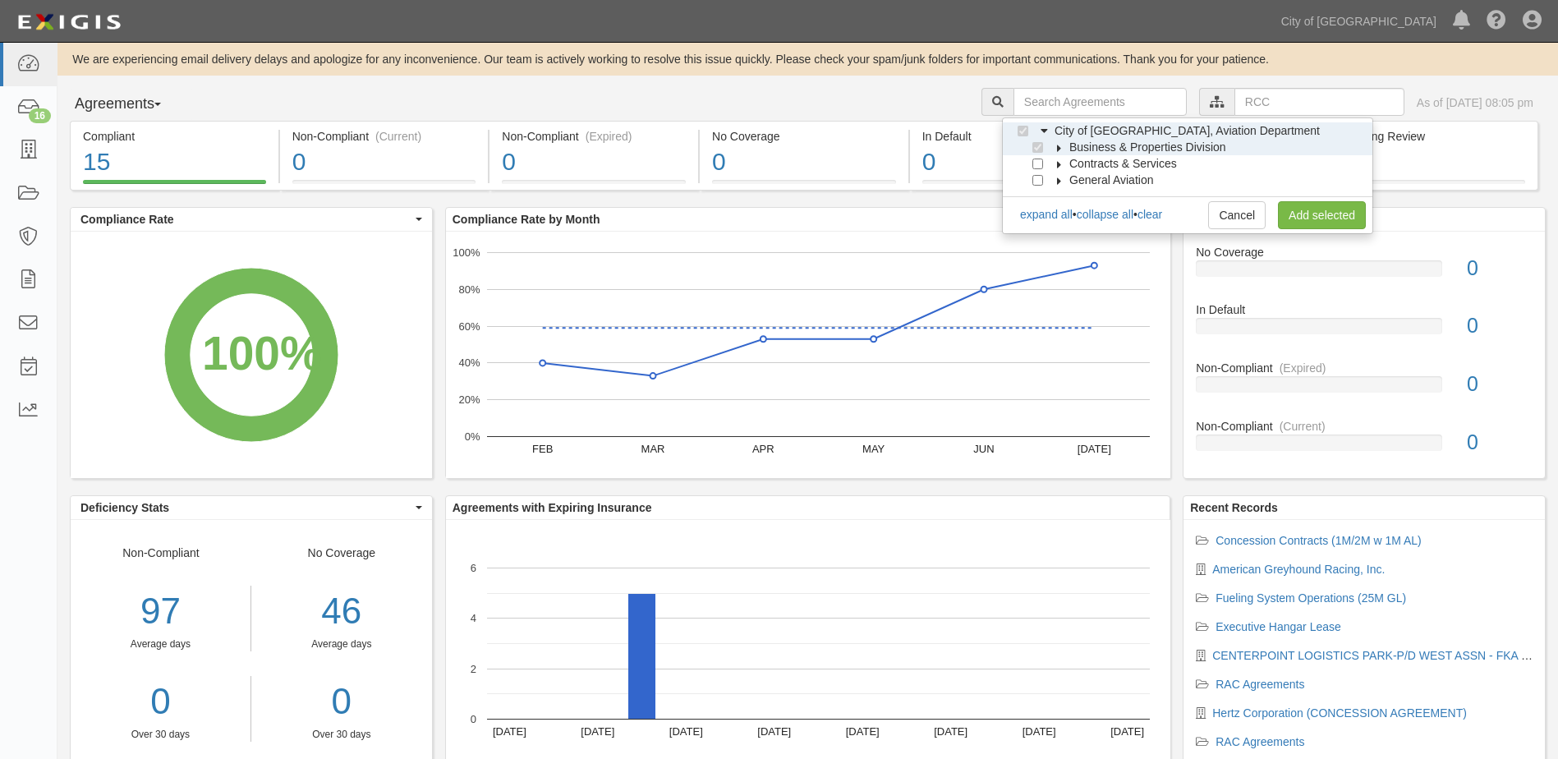
click at [1056, 145] on icon at bounding box center [1059, 148] width 11 height 7
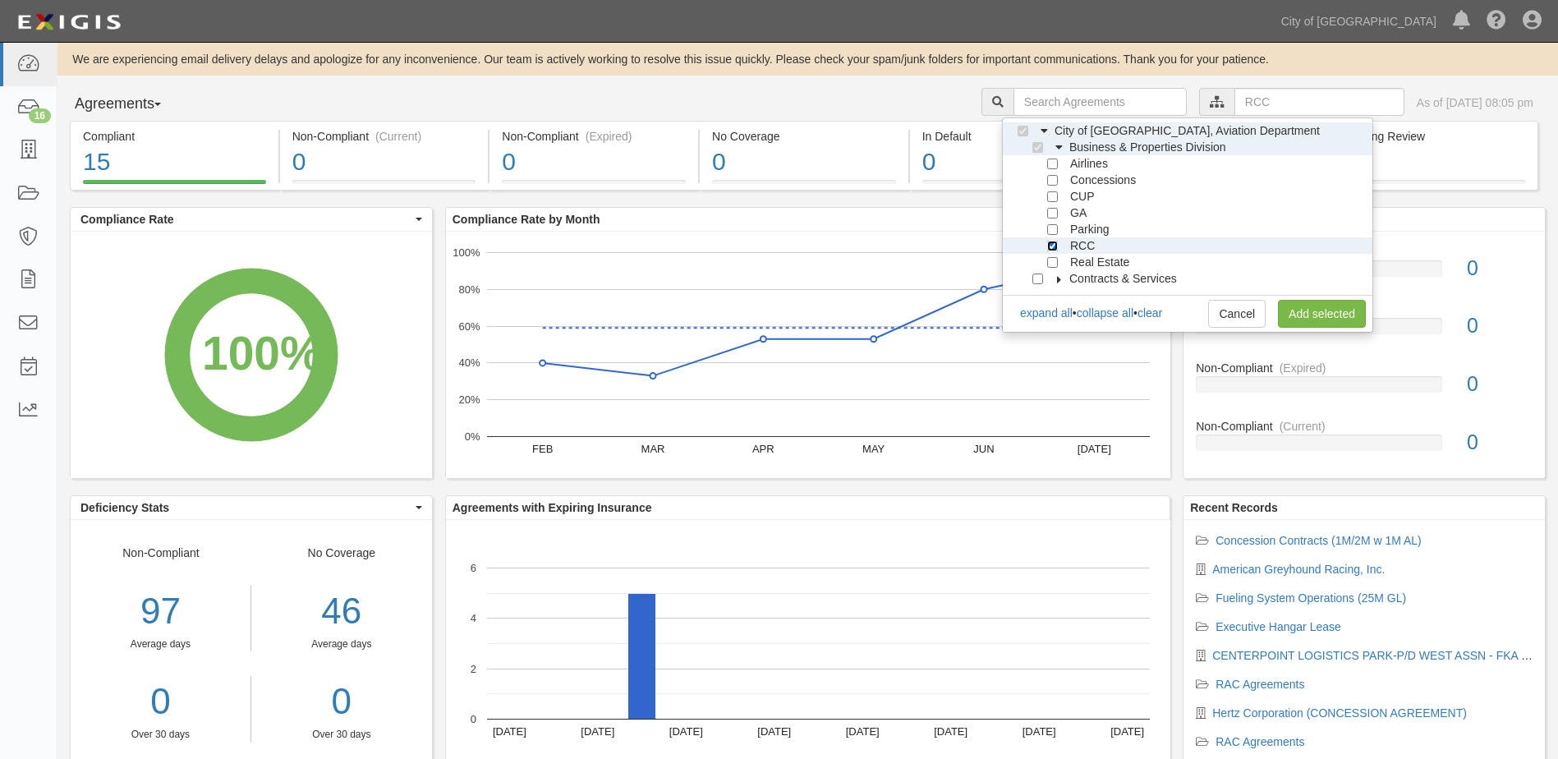
click at [1049, 245] on input "RCC" at bounding box center [1052, 246] width 11 height 11
checkbox input "false"
click at [1048, 262] on input "Real Estate" at bounding box center [1052, 262] width 11 height 11
checkbox input "true"
click at [1286, 309] on link "Add selected" at bounding box center [1322, 314] width 88 height 28
